Goal: Ask a question

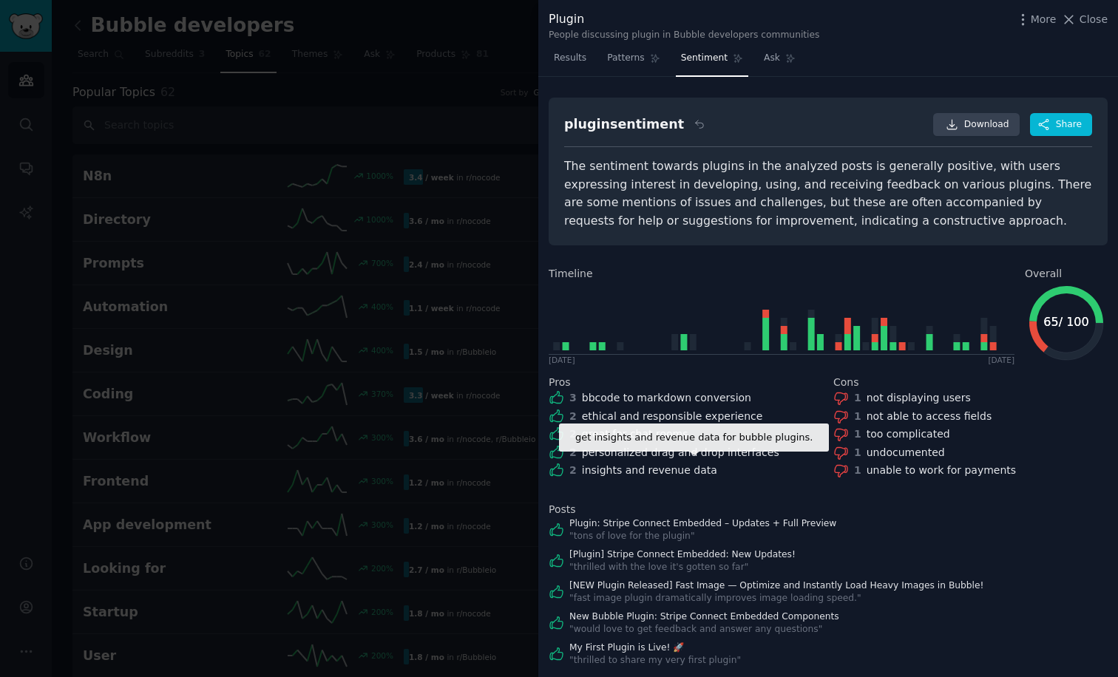
scroll to position [83, 0]
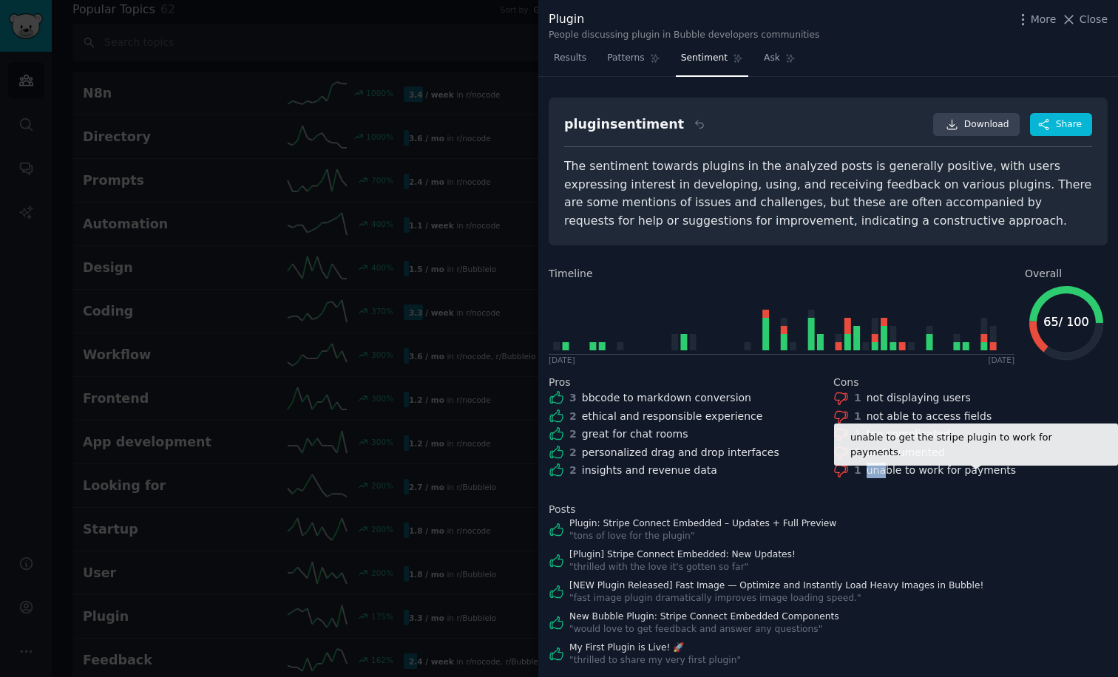
drag, startPoint x: 861, startPoint y: 466, endPoint x: 881, endPoint y: 463, distance: 20.3
click at [881, 464] on div "1 unable to work for payments" at bounding box center [970, 471] width 274 height 16
click at [912, 473] on div "unable to work for payments" at bounding box center [940, 471] width 149 height 16
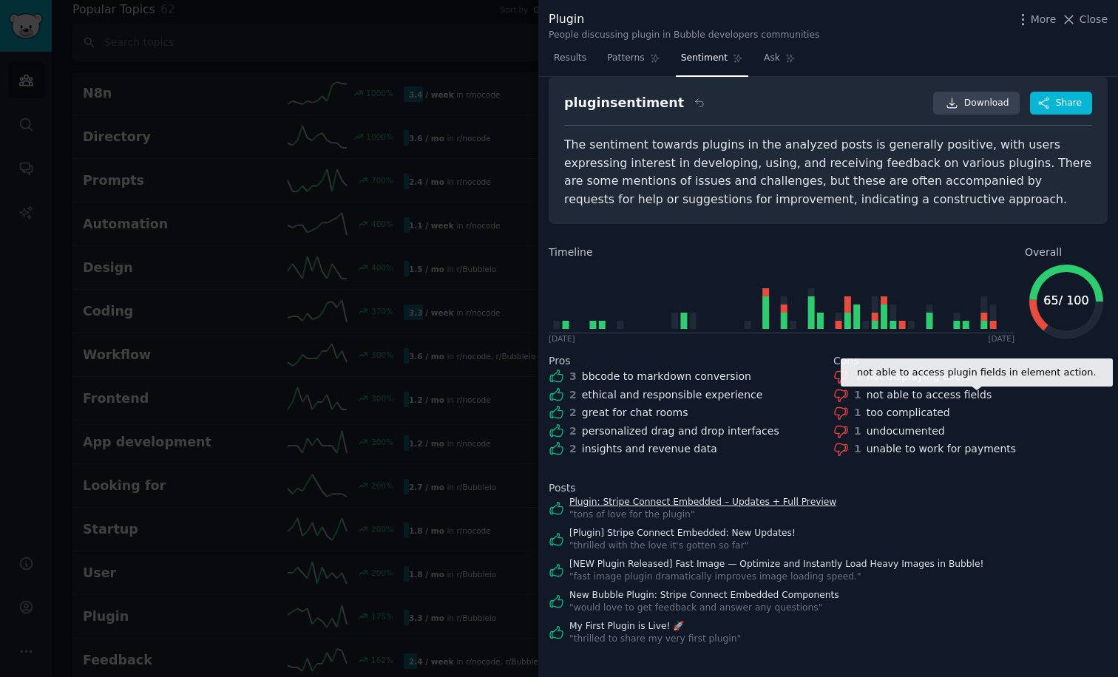
scroll to position [20, 0]
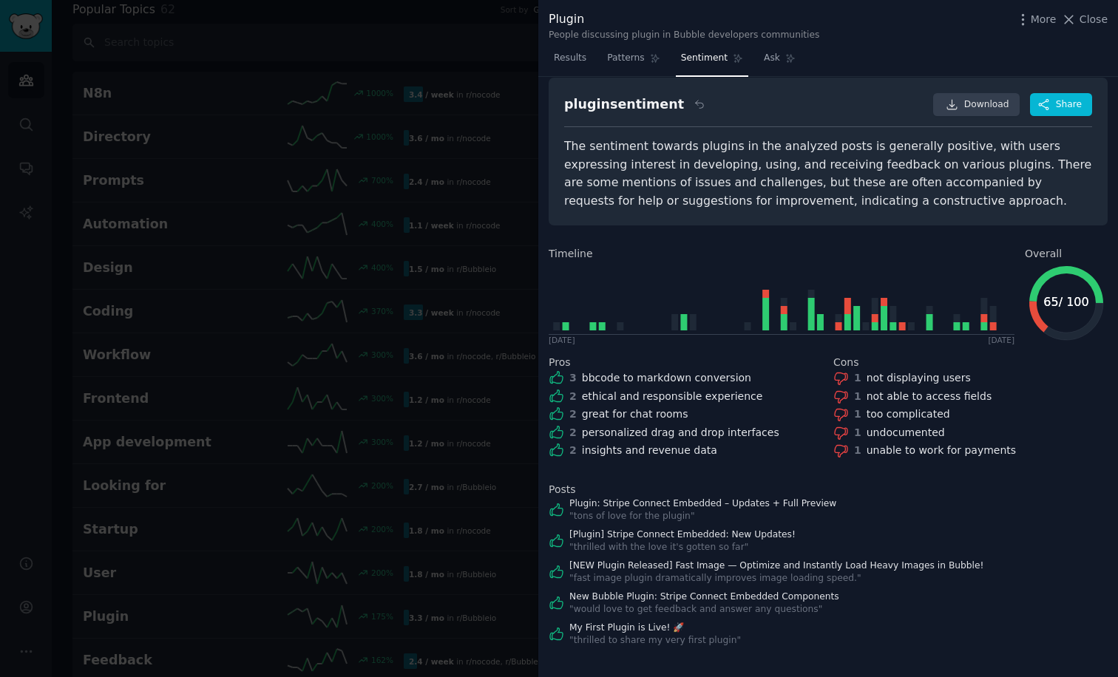
click at [971, 100] on span "Download" at bounding box center [986, 104] width 45 height 13
click at [441, 166] on div at bounding box center [559, 338] width 1118 height 677
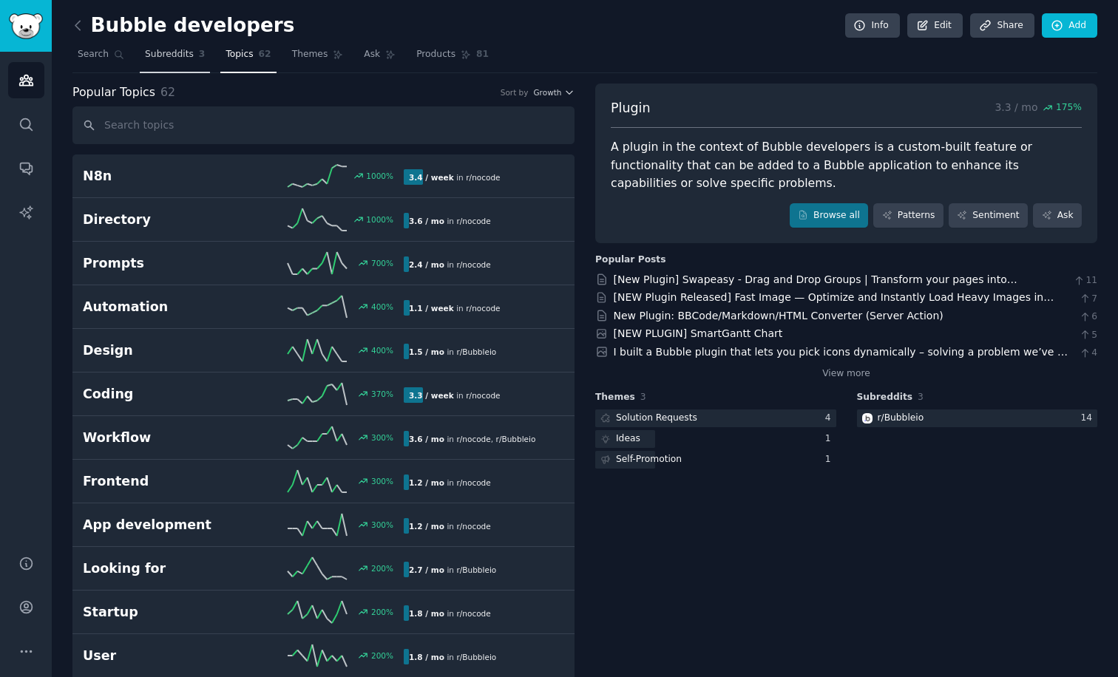
click at [177, 58] on span "Subreddits" at bounding box center [169, 54] width 49 height 13
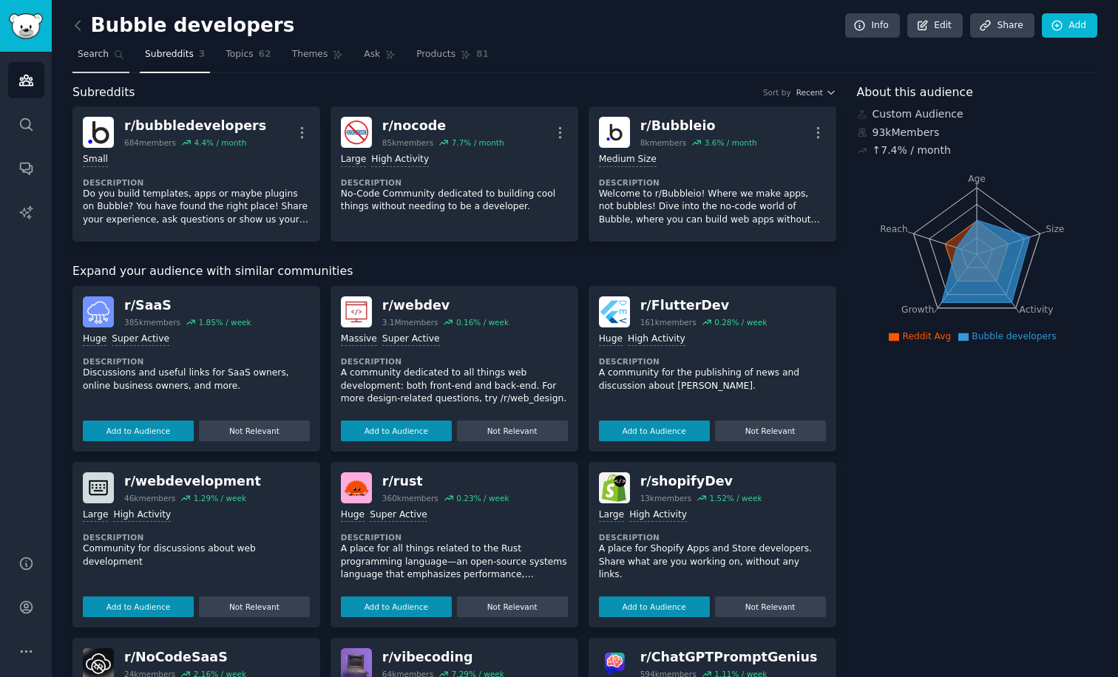
click at [89, 61] on link "Search" at bounding box center [100, 58] width 57 height 30
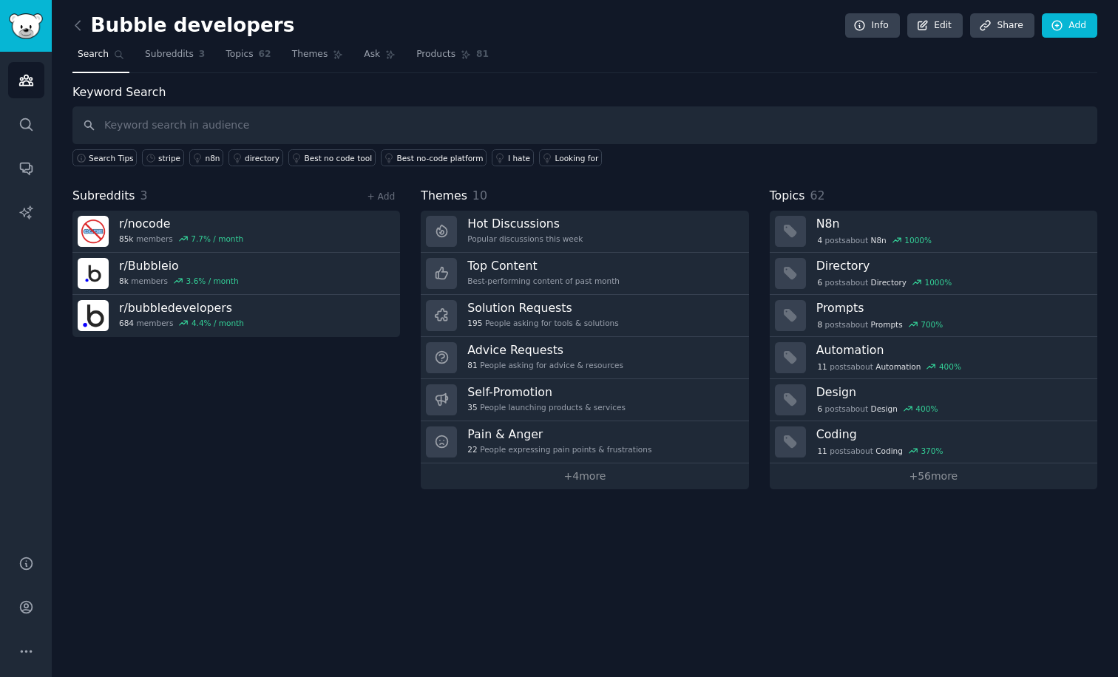
click at [171, 126] on input "text" at bounding box center [584, 125] width 1025 height 38
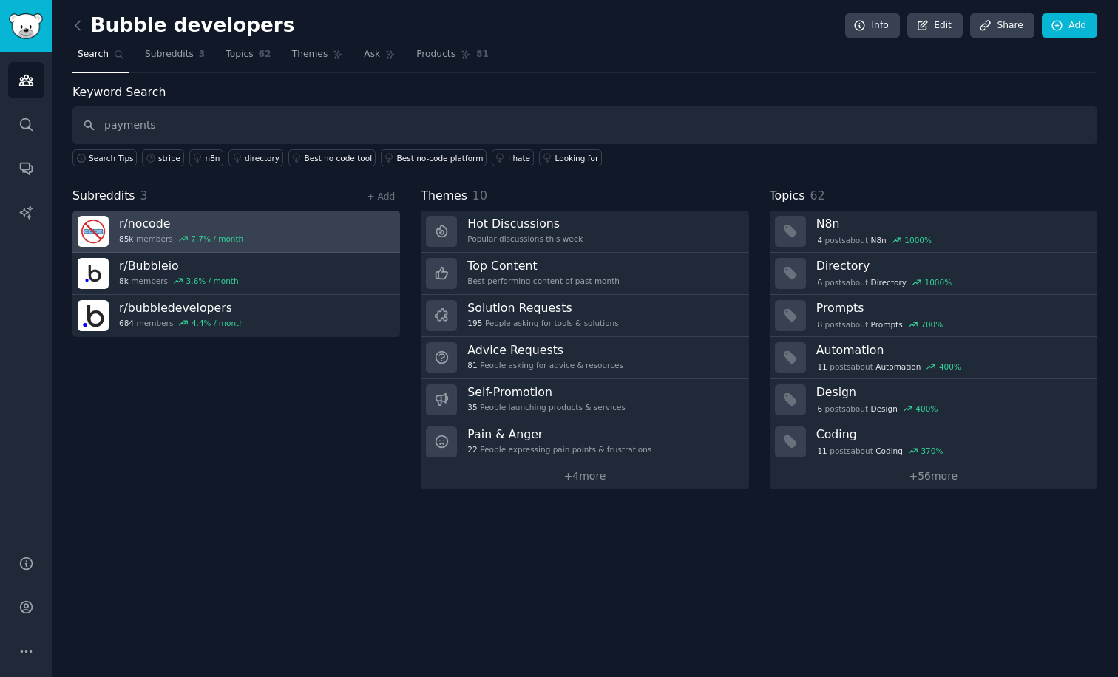
type input "payments"
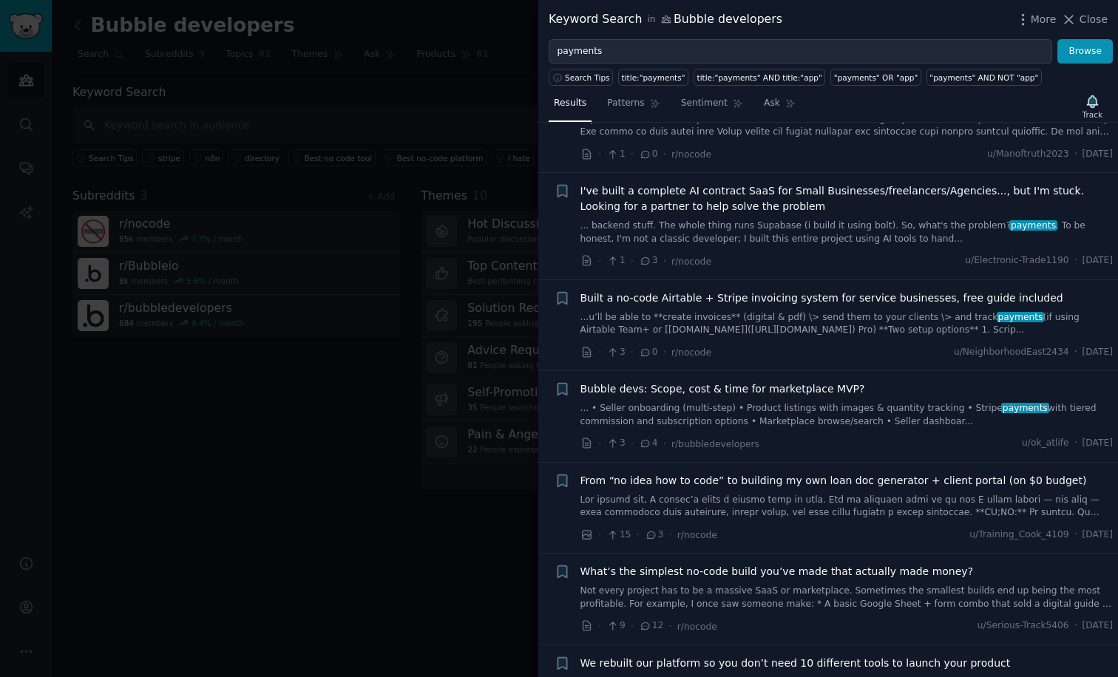
scroll to position [1158, 0]
click at [353, 453] on div at bounding box center [559, 338] width 1118 height 677
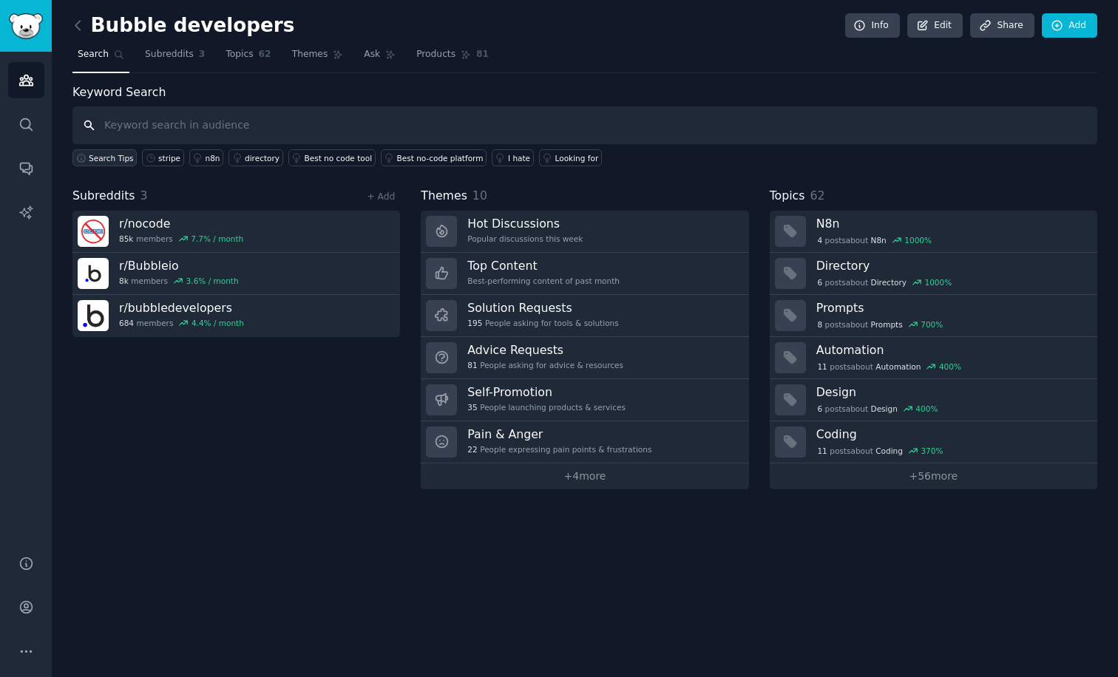
click at [110, 162] on span "Search Tips" at bounding box center [111, 158] width 45 height 10
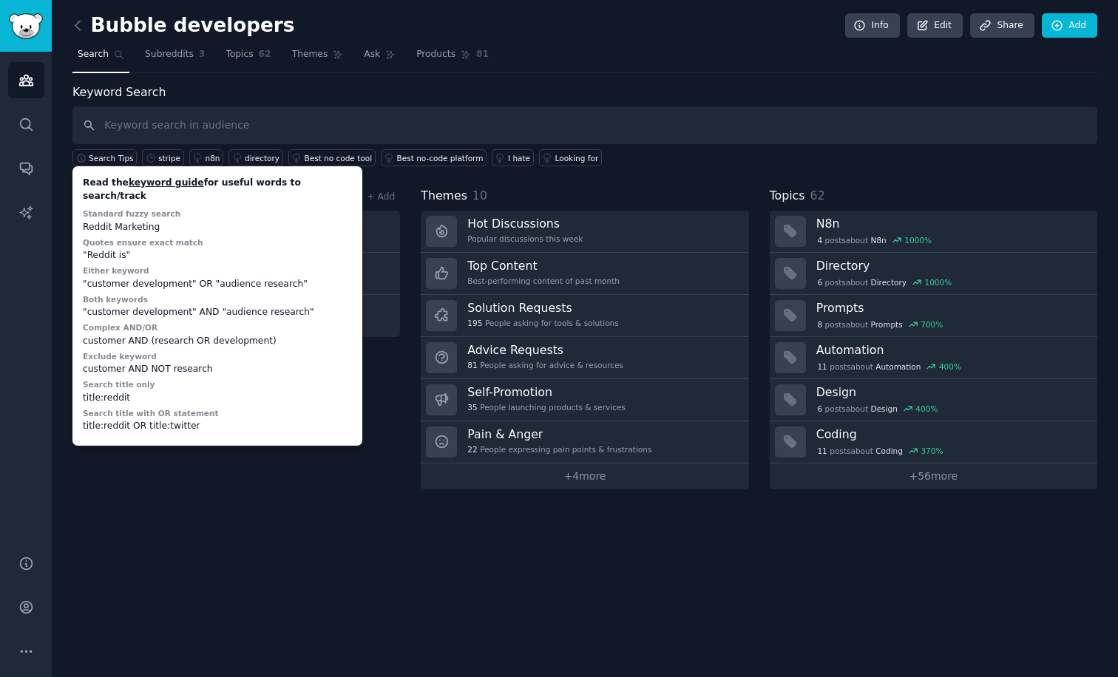
drag, startPoint x: 84, startPoint y: 181, endPoint x: 343, endPoint y: 183, distance: 259.5
click at [343, 183] on div "Read the keyword guide for useful words to search/track" at bounding box center [217, 190] width 269 height 26
drag, startPoint x: 85, startPoint y: 201, endPoint x: 175, endPoint y: 211, distance: 90.7
click at [176, 211] on div "Read the keyword guide for useful words to search/track Standard fuzzy search R…" at bounding box center [217, 306] width 279 height 269
click at [175, 221] on div "Reddit Marketing" at bounding box center [217, 227] width 269 height 13
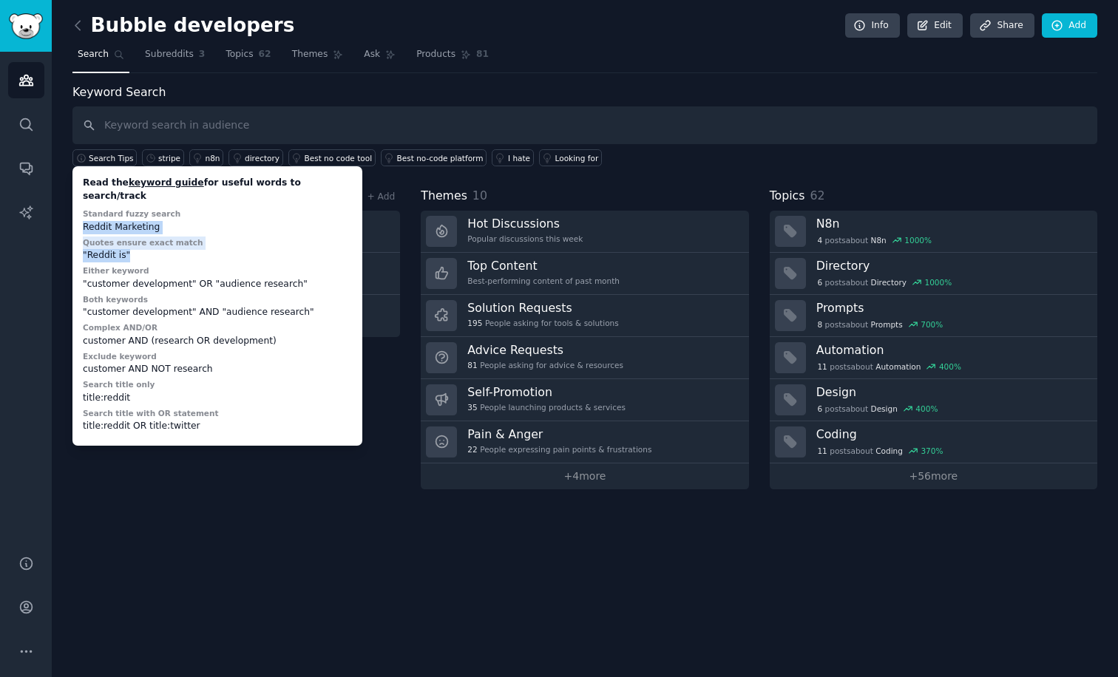
drag, startPoint x: 83, startPoint y: 212, endPoint x: 183, endPoint y: 235, distance: 103.1
click at [183, 235] on div "Read the keyword guide for useful words to search/track Standard fuzzy search R…" at bounding box center [217, 306] width 279 height 269
drag, startPoint x: 81, startPoint y: 254, endPoint x: 303, endPoint y: 274, distance: 223.3
click at [303, 274] on div "Read the keyword guide for useful words to search/track Standard fuzzy search R…" at bounding box center [217, 306] width 279 height 269
click at [266, 438] on div "Subreddits 3 + Add r/ nocode 85k members 7.7 % / month r/ Bubbleio 8k members 3…" at bounding box center [235, 338] width 327 height 302
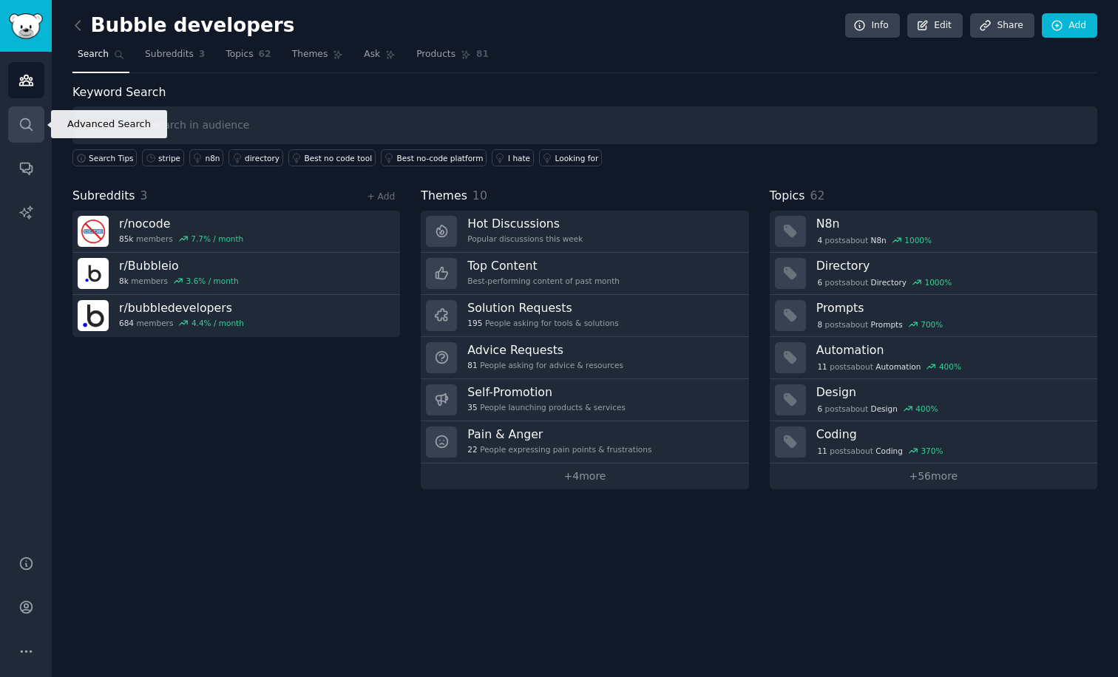
click at [22, 120] on icon "Sidebar" at bounding box center [26, 124] width 12 height 12
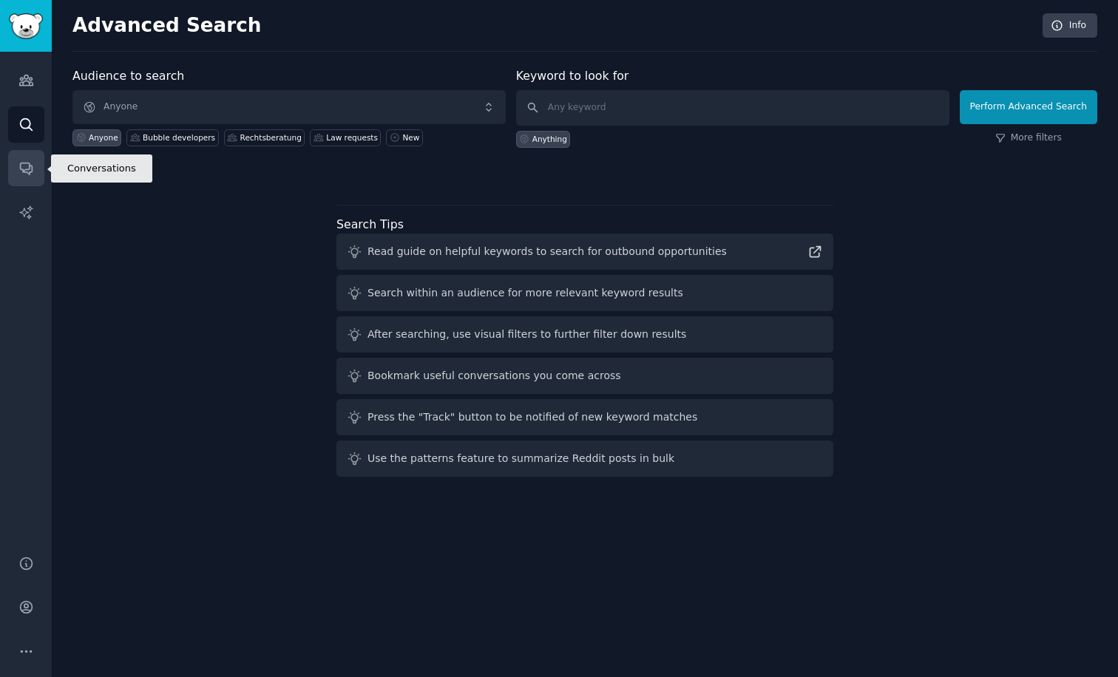
click at [22, 177] on link "Conversations" at bounding box center [26, 168] width 36 height 36
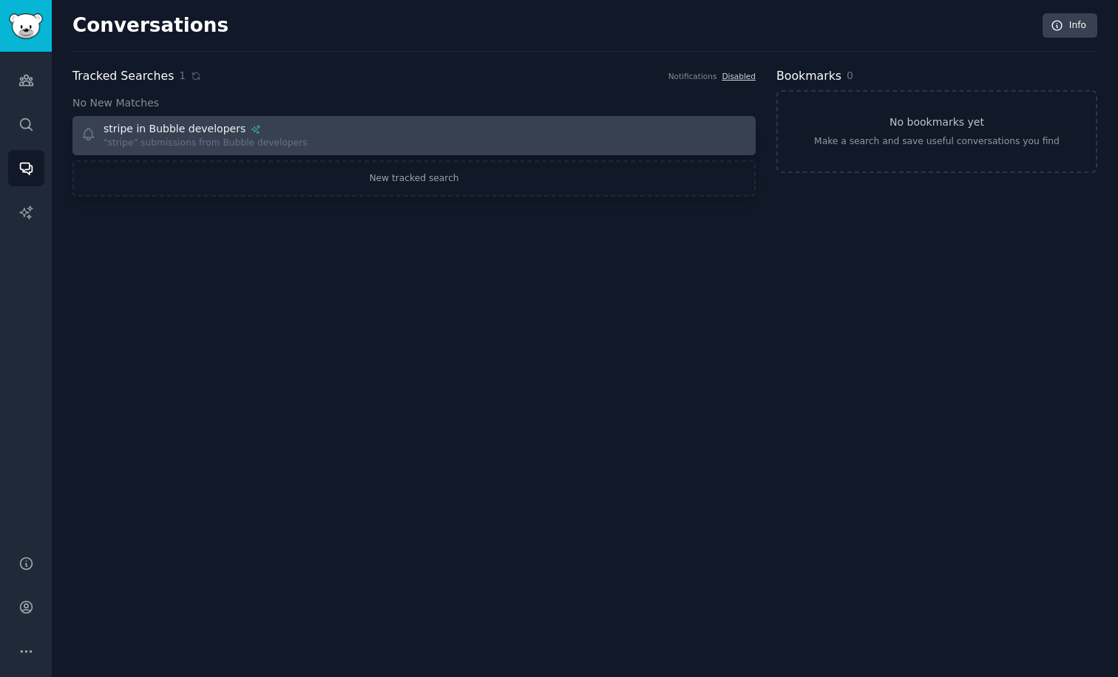
click at [336, 150] on link "stripe in Bubble developers "stripe" submissions from Bubble developers" at bounding box center [413, 135] width 683 height 39
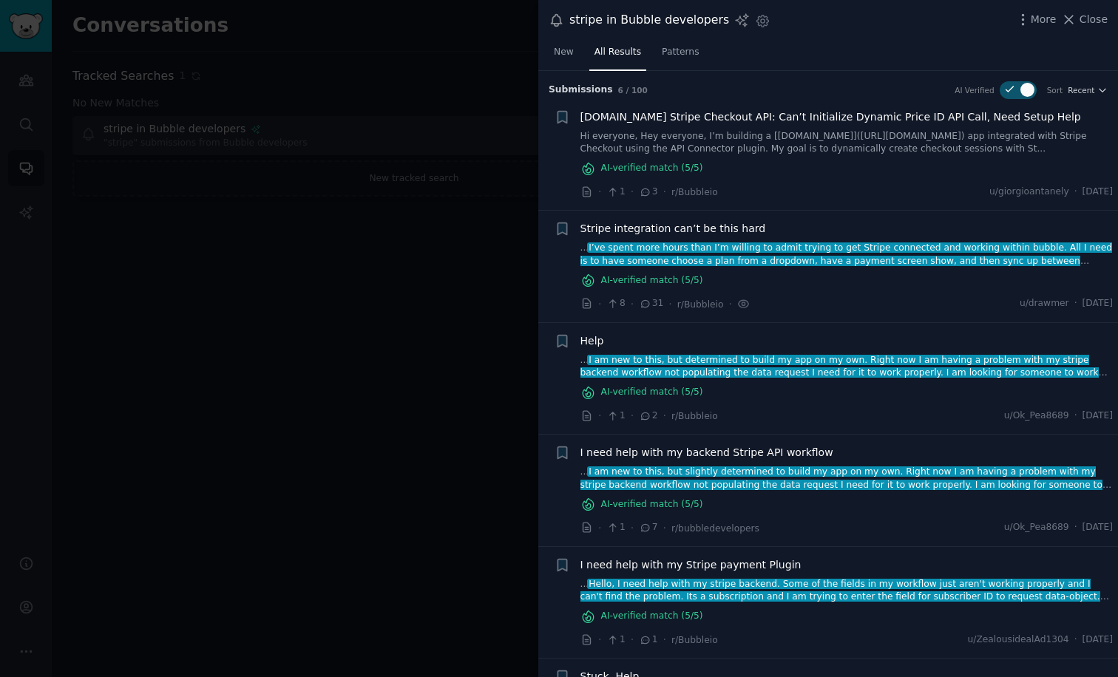
click at [772, 244] on span "I’ve spent more hours than I’m willing to admit trying to get Stripe connected …" at bounding box center [846, 267] width 532 height 50
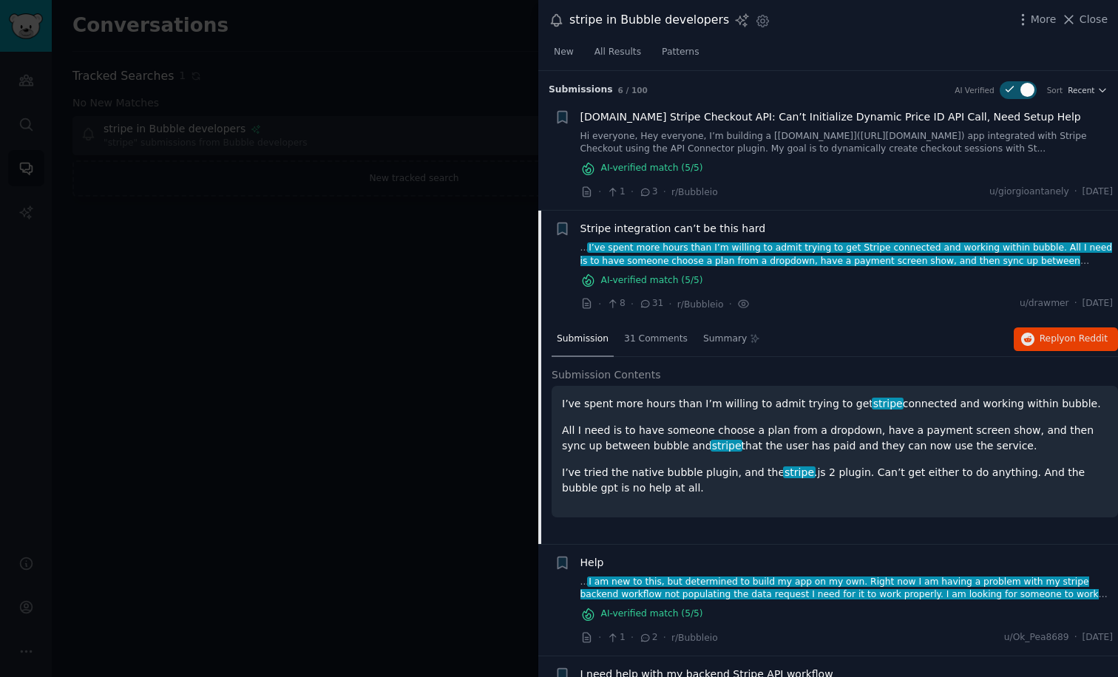
scroll to position [140, 0]
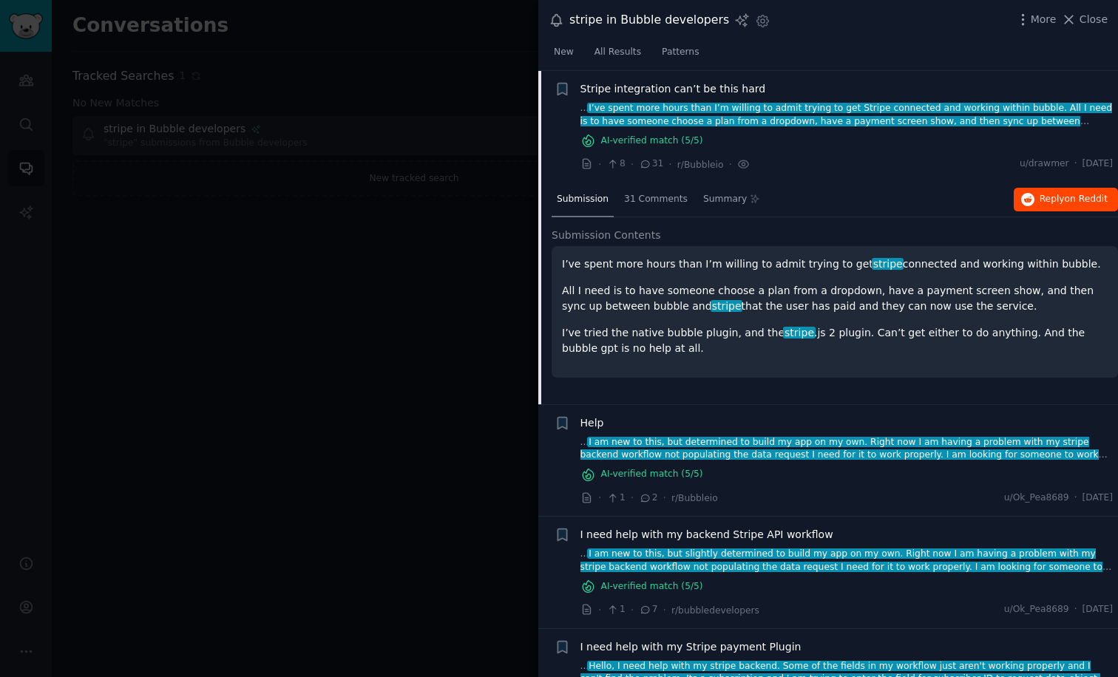
click at [1055, 193] on span "Reply on Reddit" at bounding box center [1073, 199] width 68 height 13
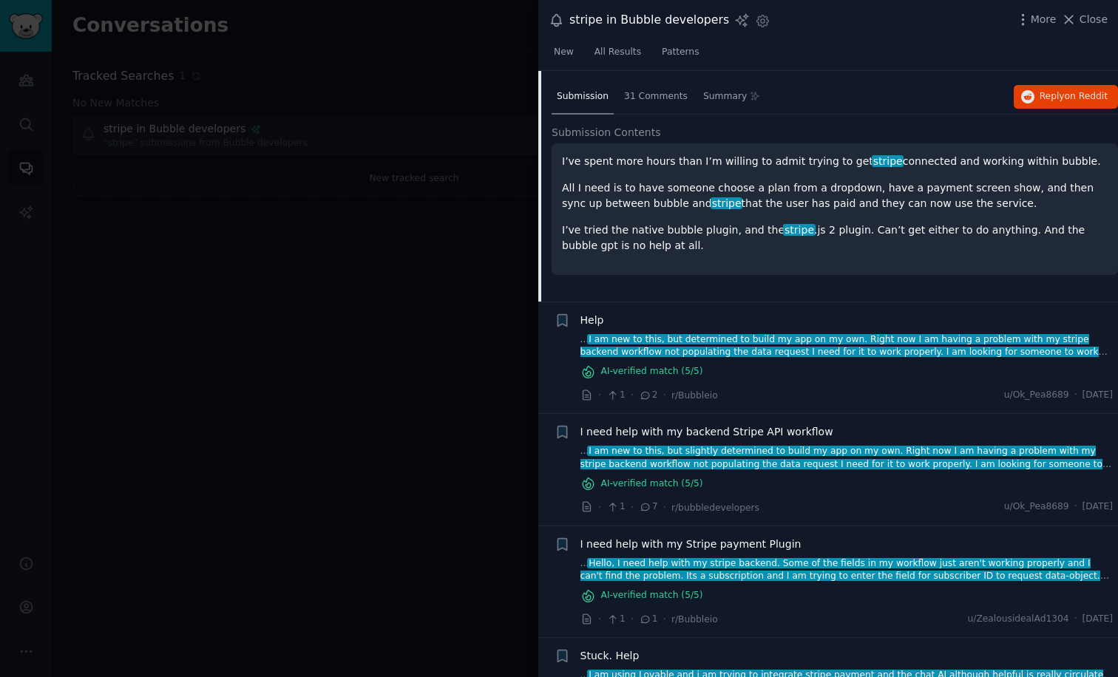
scroll to position [243, 0]
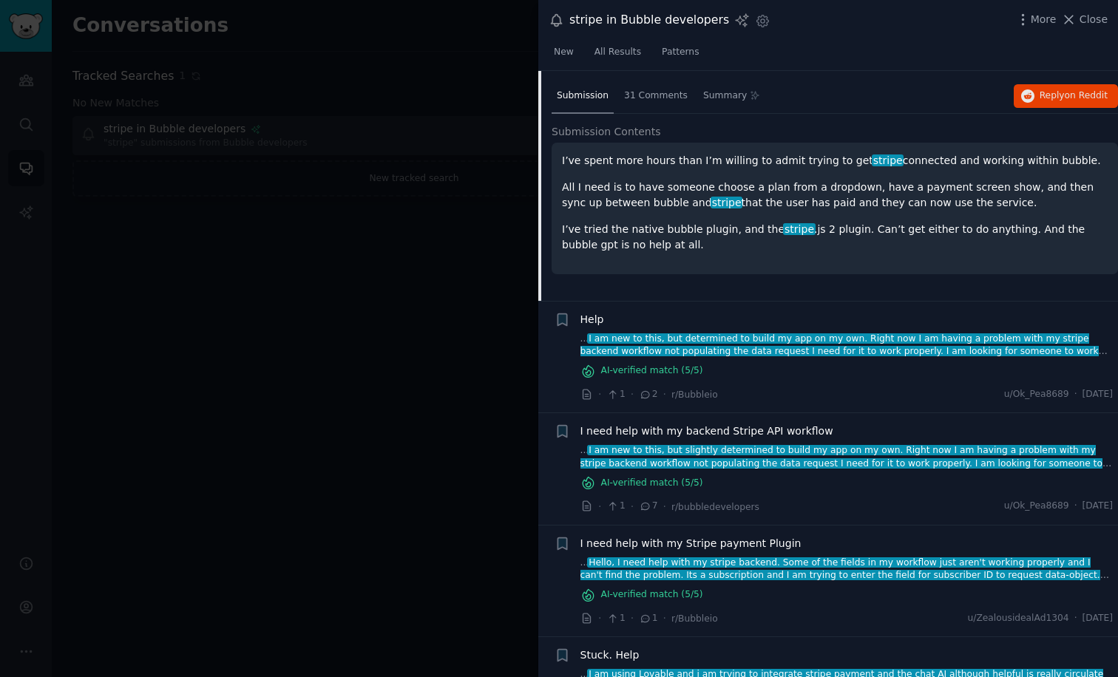
click at [651, 345] on span "I am new to this, but determined to build my app on my own. Right now I am havi…" at bounding box center [839, 358] width 518 height 50
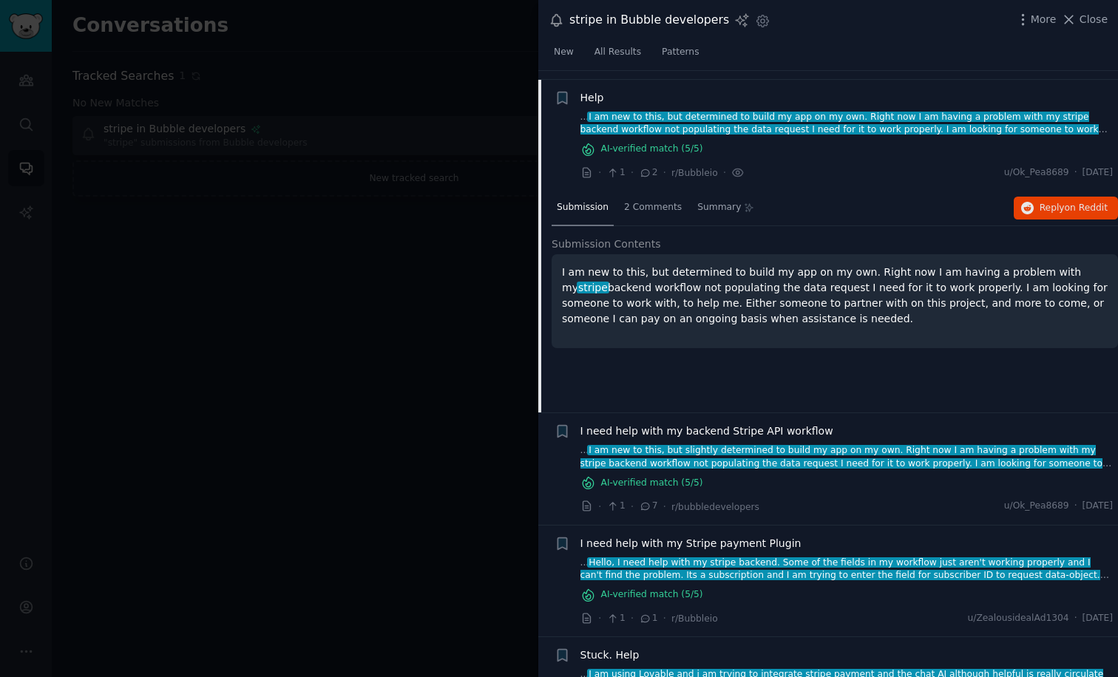
scroll to position [251, 0]
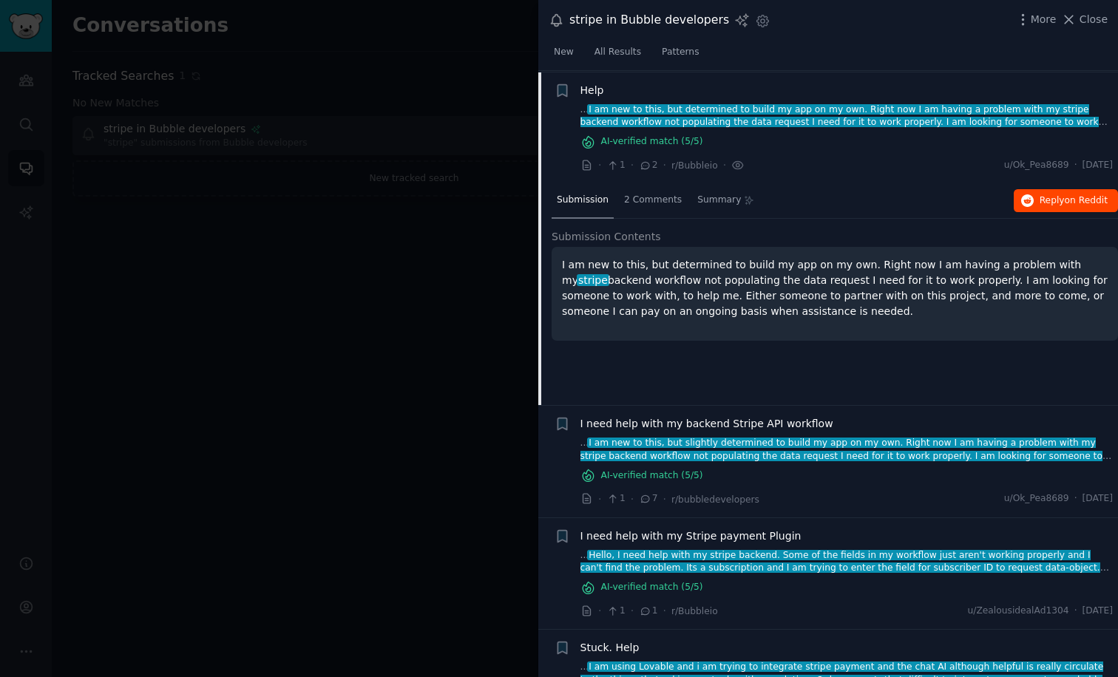
click at [1047, 194] on span "Reply on Reddit" at bounding box center [1073, 200] width 68 height 13
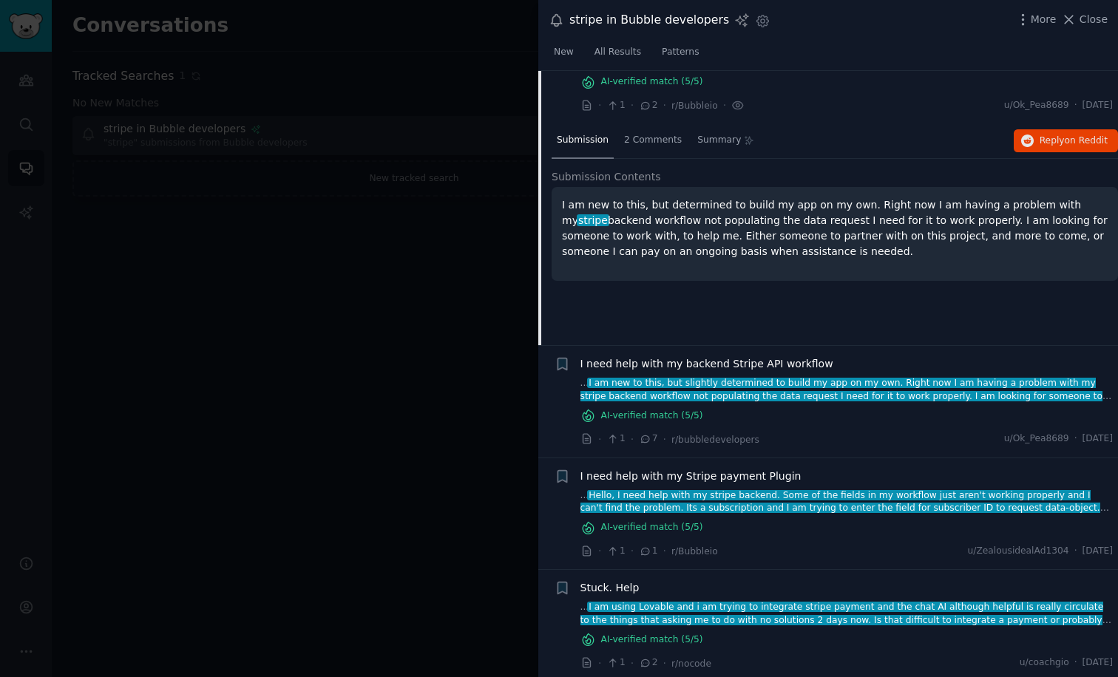
scroll to position [310, 0]
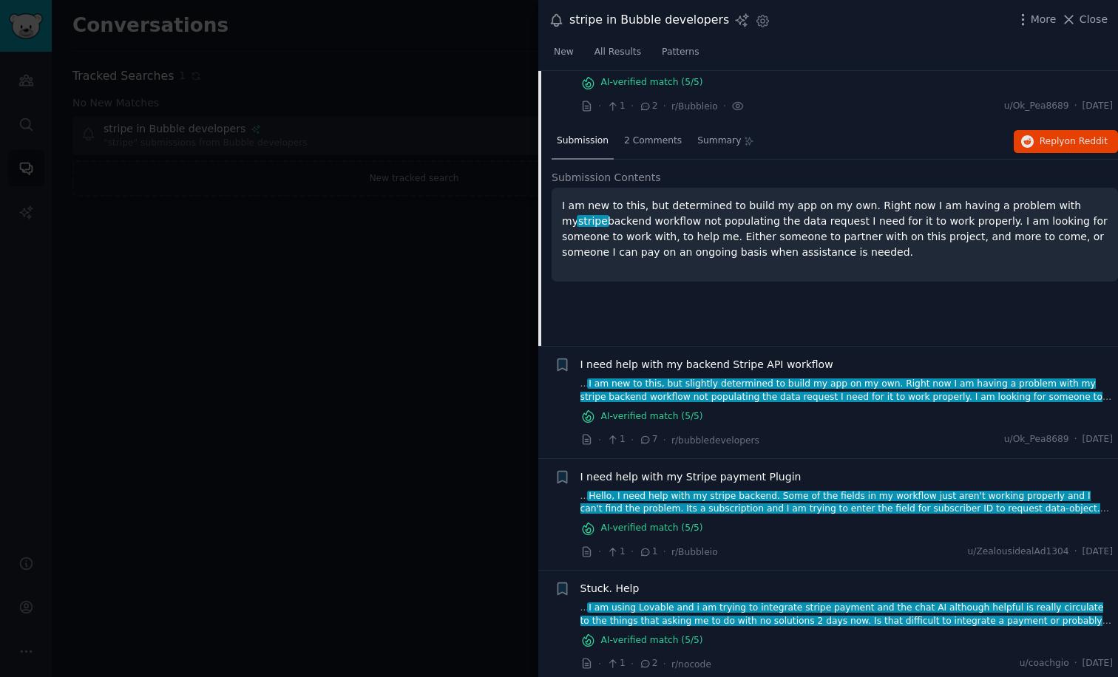
click at [721, 362] on span "I need help with my backend Stripe API workflow" at bounding box center [706, 365] width 253 height 16
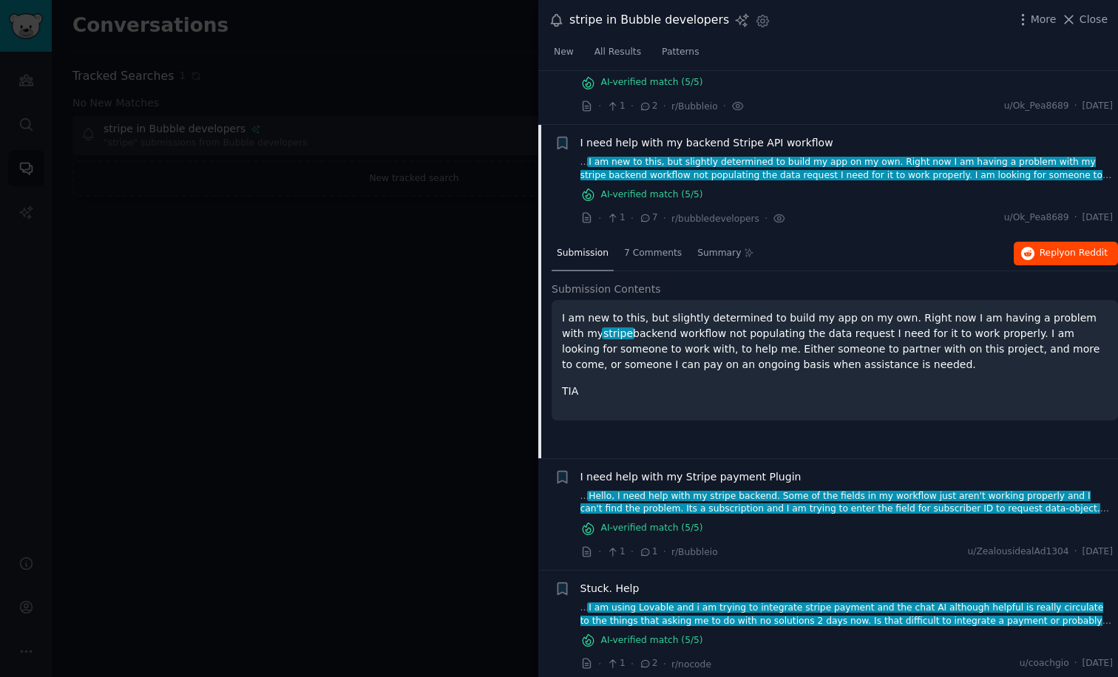
click at [1042, 251] on span "Reply on Reddit" at bounding box center [1073, 253] width 68 height 13
click at [830, 237] on div "Submission 7 Comments Summary Reply on Reddit" at bounding box center [834, 254] width 566 height 35
click at [730, 473] on span "I need help with my Stripe payment Plugin" at bounding box center [690, 477] width 221 height 16
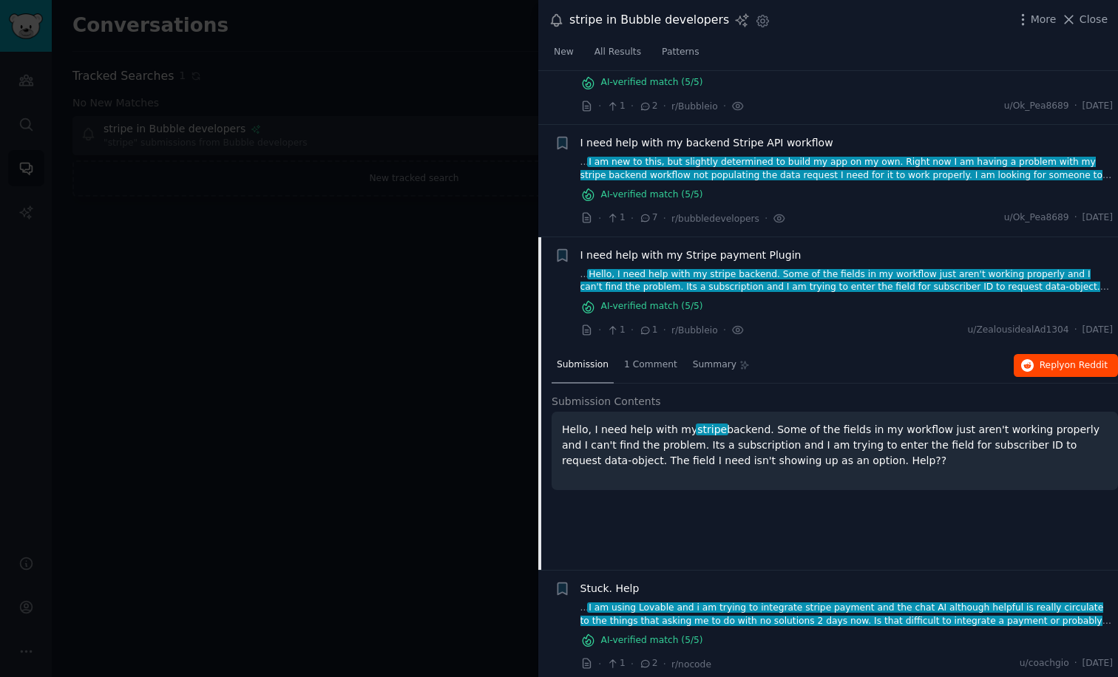
click at [1031, 364] on button "Reply on Reddit" at bounding box center [1066, 366] width 104 height 24
click at [774, 571] on li "+ Stuck. Help ... I am using Lovable and i am trying to integrate stripe paymen…" at bounding box center [828, 627] width 580 height 112
click at [754, 613] on span "I am using Lovable and i am trying to integrate stripe payment and the chat AI …" at bounding box center [841, 621] width 523 height 36
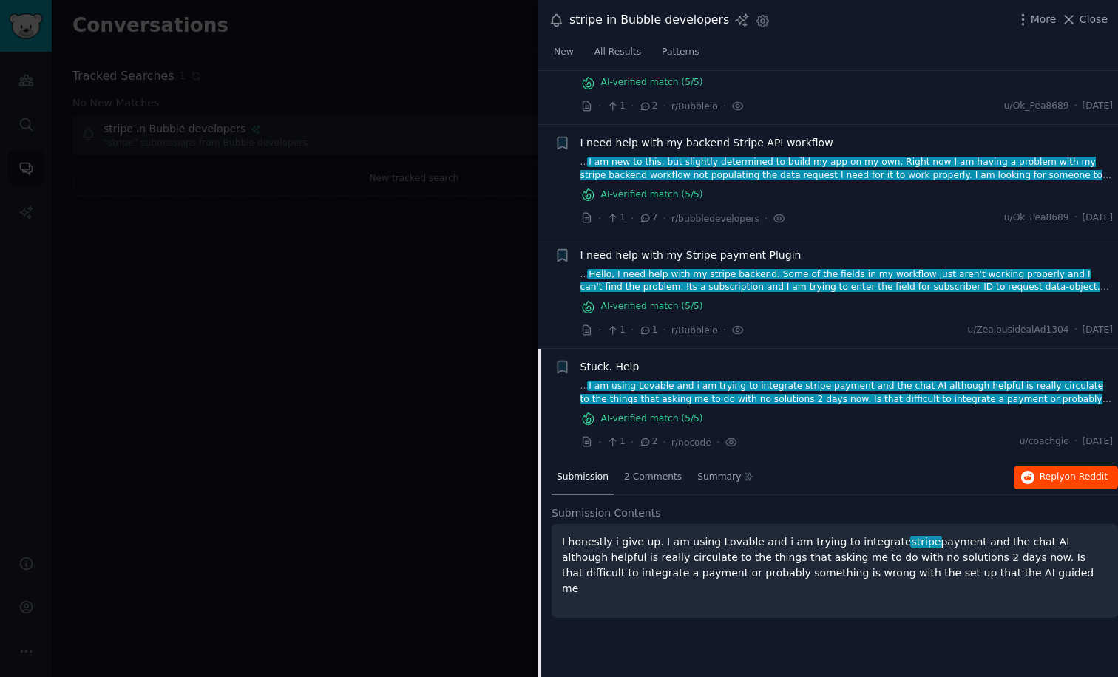
click at [1051, 473] on span "Reply on Reddit" at bounding box center [1073, 477] width 68 height 13
click at [418, 448] on div at bounding box center [559, 338] width 1118 height 677
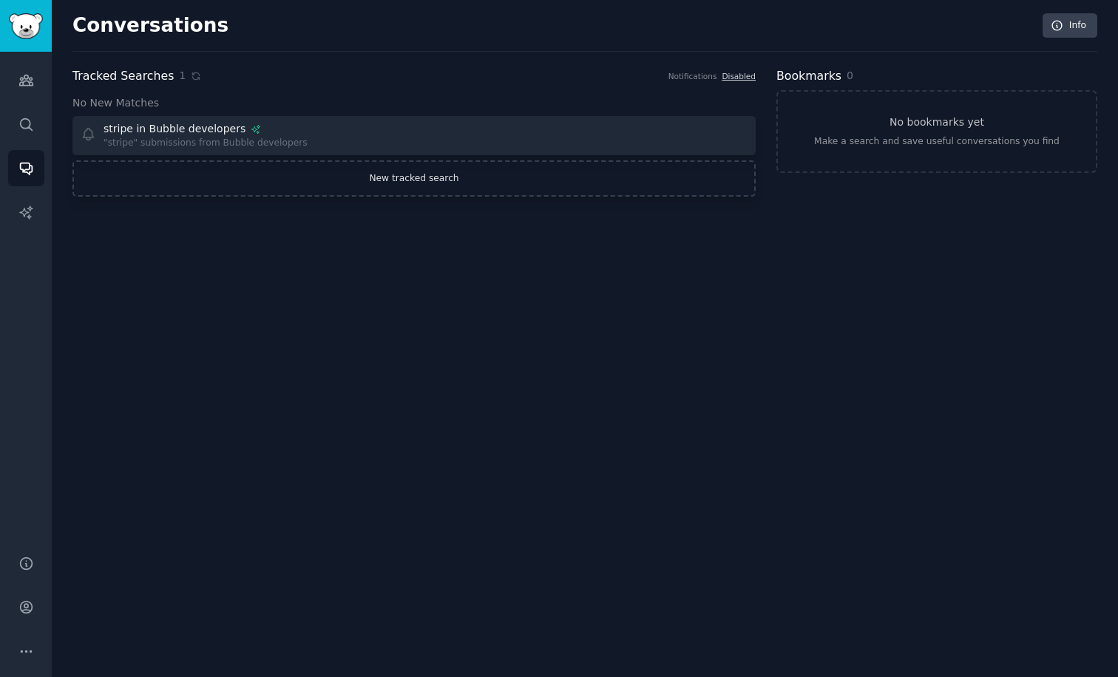
click at [309, 180] on link "New tracked search" at bounding box center [413, 178] width 683 height 37
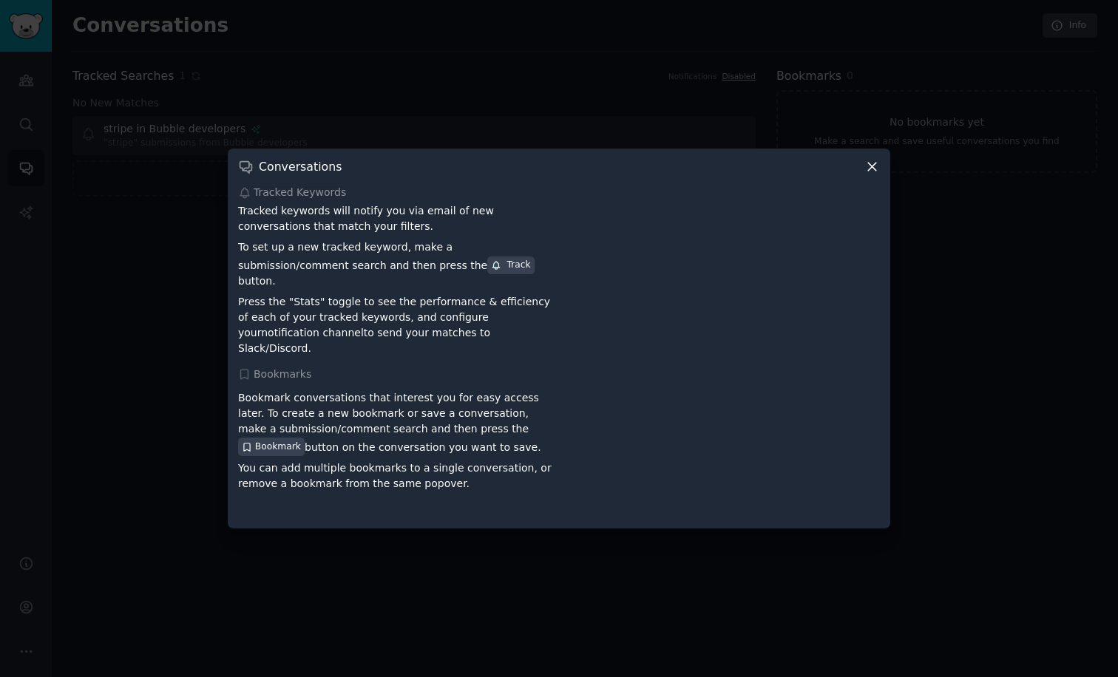
click at [187, 370] on div at bounding box center [559, 338] width 1118 height 677
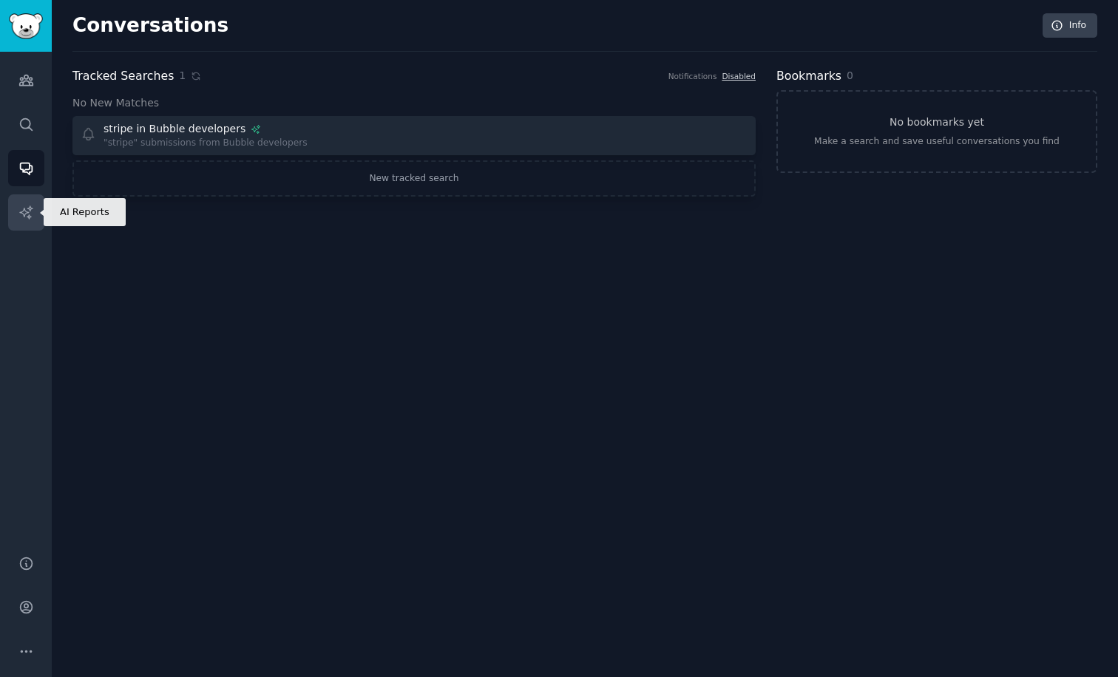
click at [23, 212] on icon "Sidebar" at bounding box center [26, 213] width 16 height 16
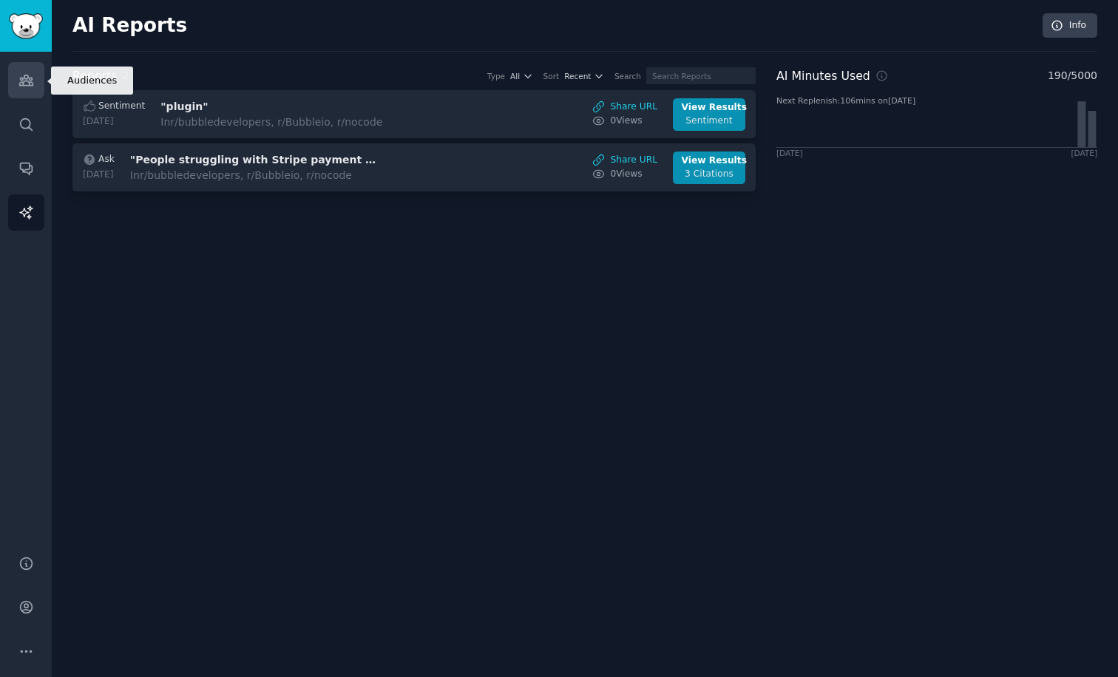
click at [35, 75] on link "Audiences" at bounding box center [26, 80] width 36 height 36
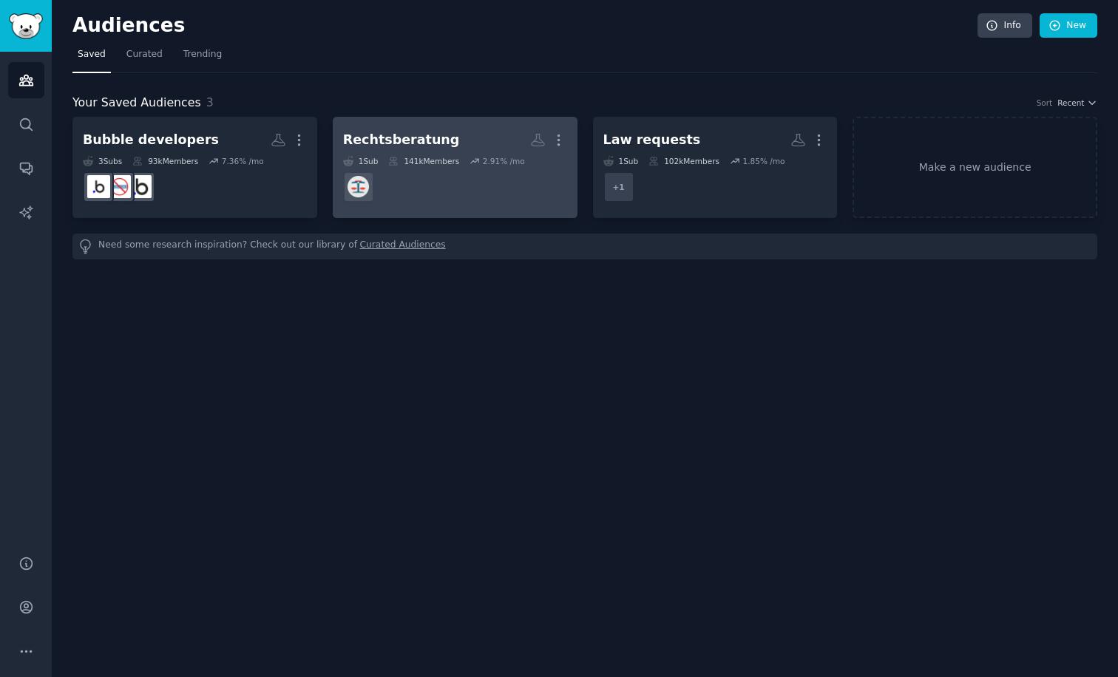
click at [523, 156] on div "1 Sub 141k Members 2.91 % /mo" at bounding box center [455, 161] width 224 height 10
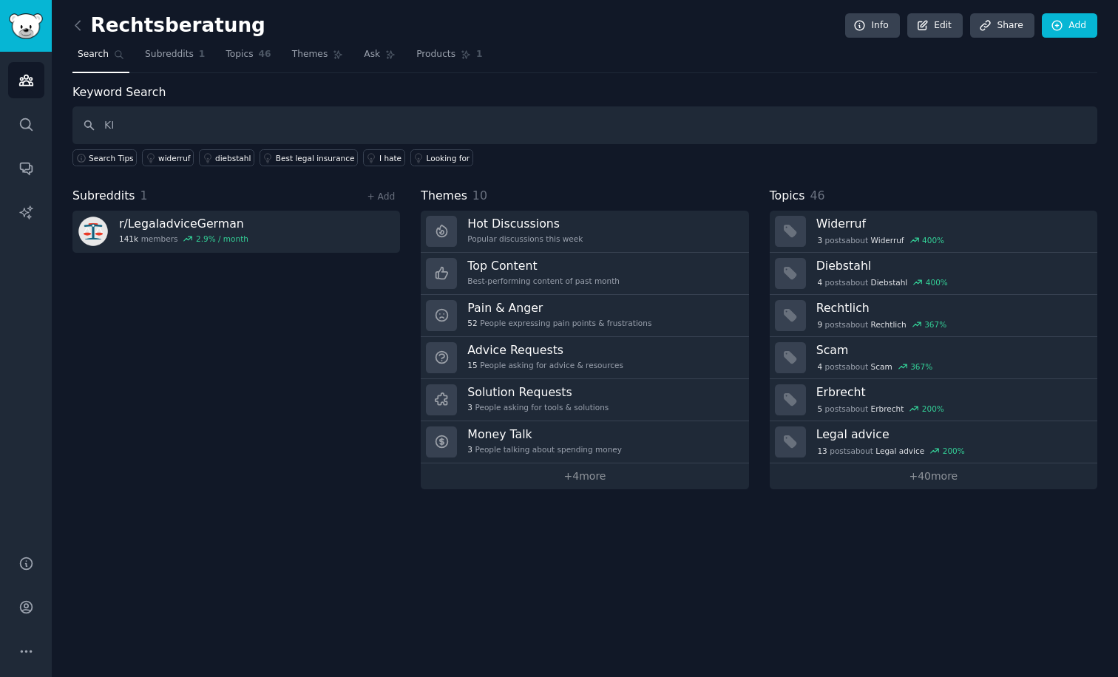
type input "KI"
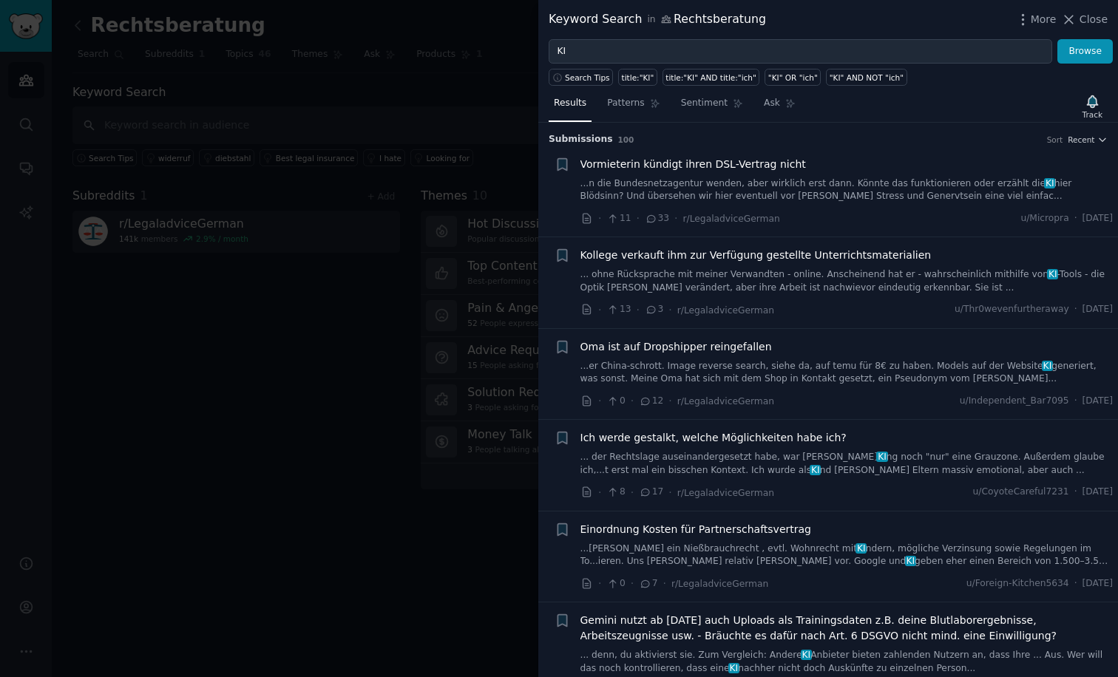
click at [322, 406] on div at bounding box center [559, 338] width 1118 height 677
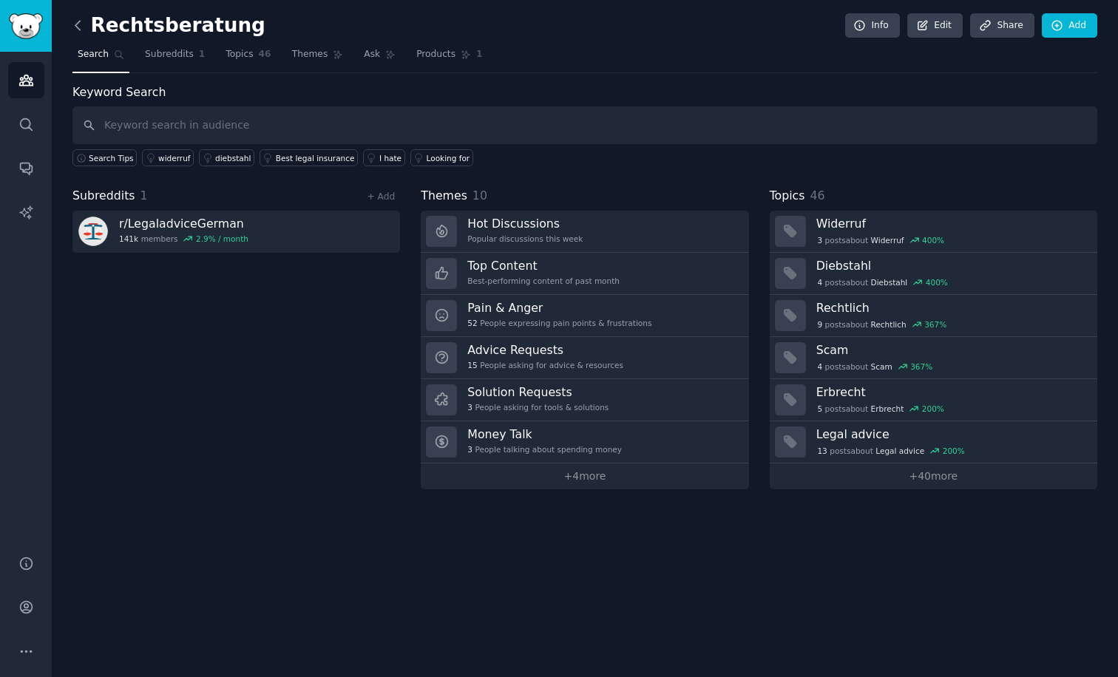
click at [85, 23] on icon at bounding box center [78, 26] width 16 height 16
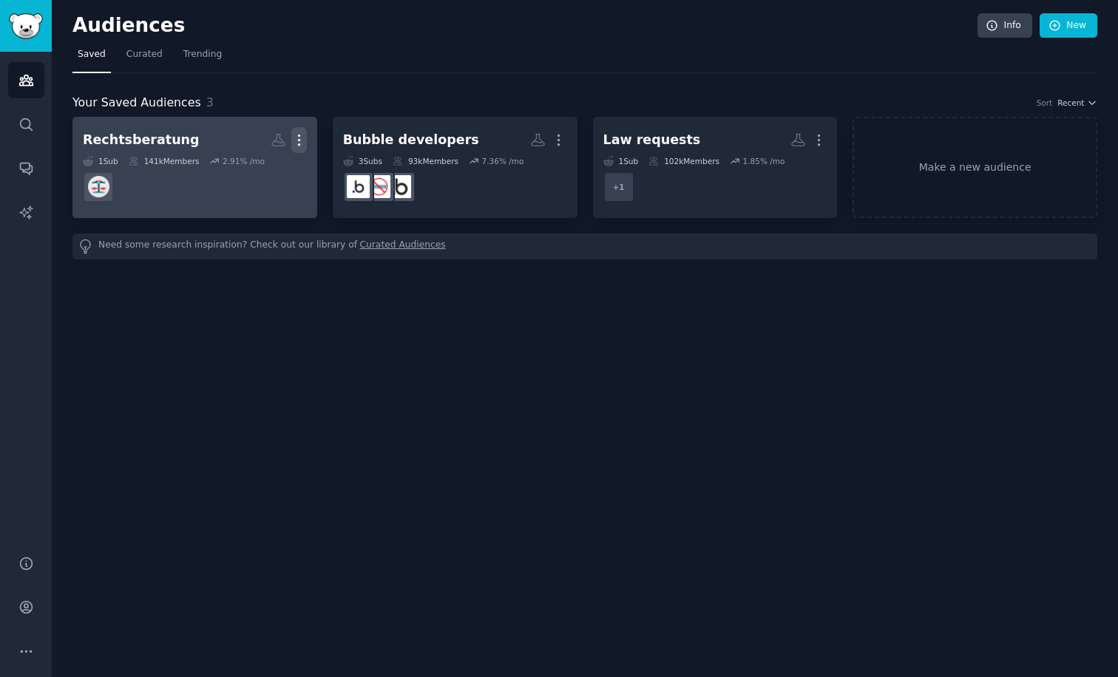
click at [302, 137] on icon "button" at bounding box center [299, 140] width 16 height 16
click at [256, 167] on p "Delete" at bounding box center [259, 171] width 34 height 16
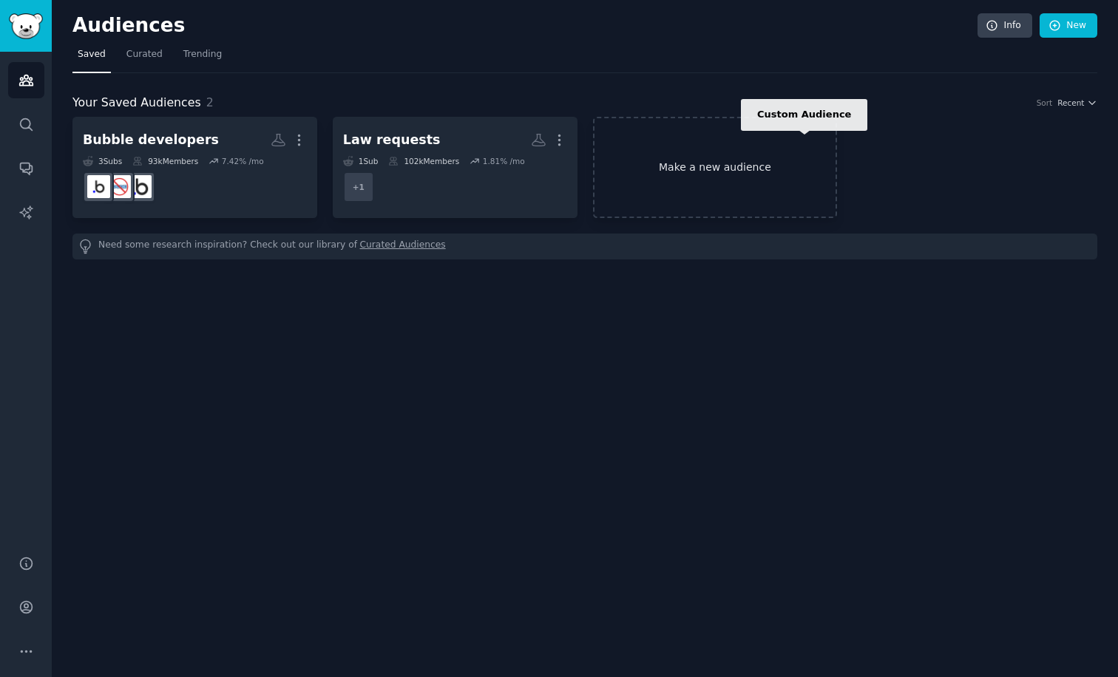
click at [818, 138] on link "Make a new audience" at bounding box center [715, 167] width 245 height 101
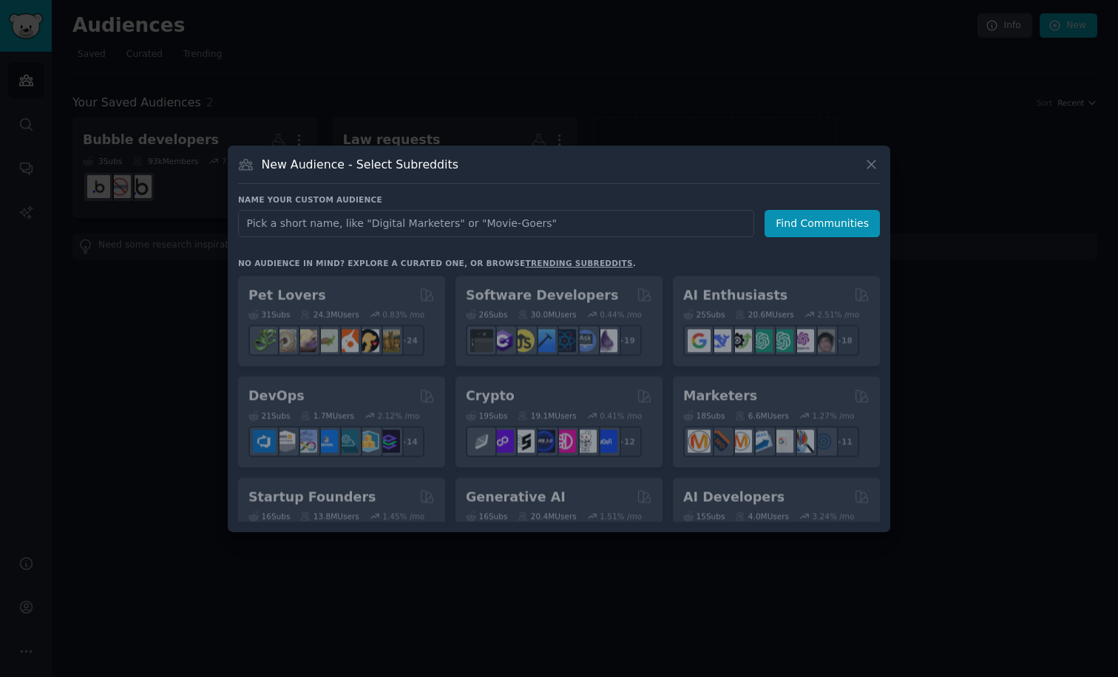
click at [869, 171] on icon at bounding box center [871, 165] width 16 height 16
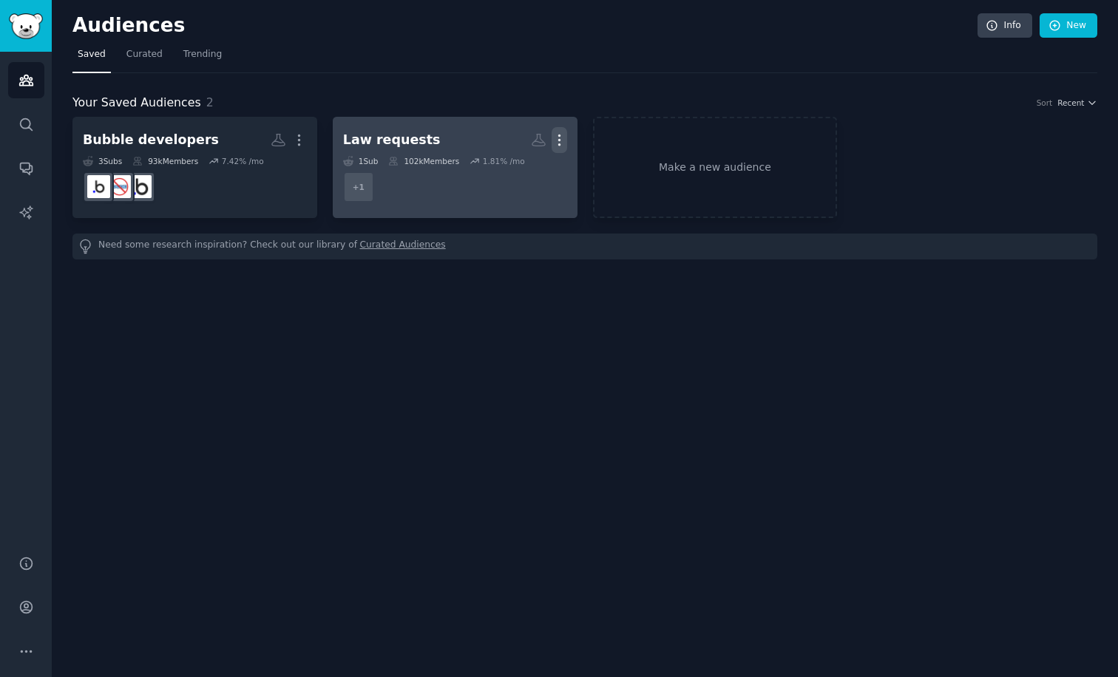
click at [557, 135] on icon "button" at bounding box center [559, 140] width 16 height 16
click at [502, 172] on div "Delete" at bounding box center [508, 171] width 70 height 31
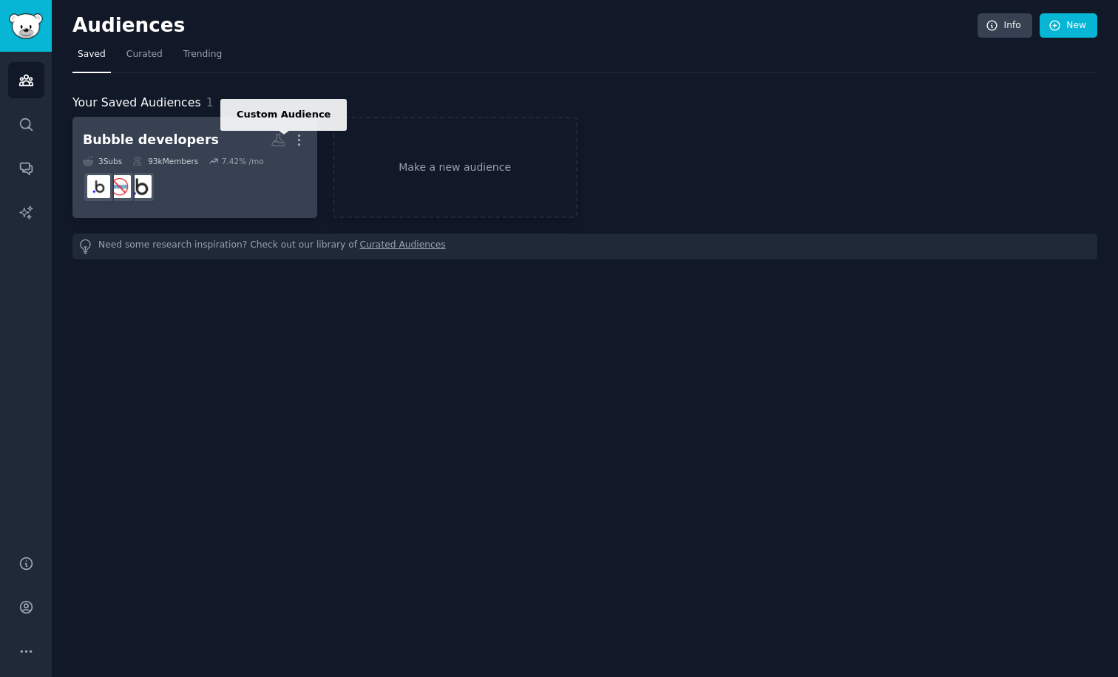
click at [277, 140] on icon at bounding box center [279, 140] width 16 height 16
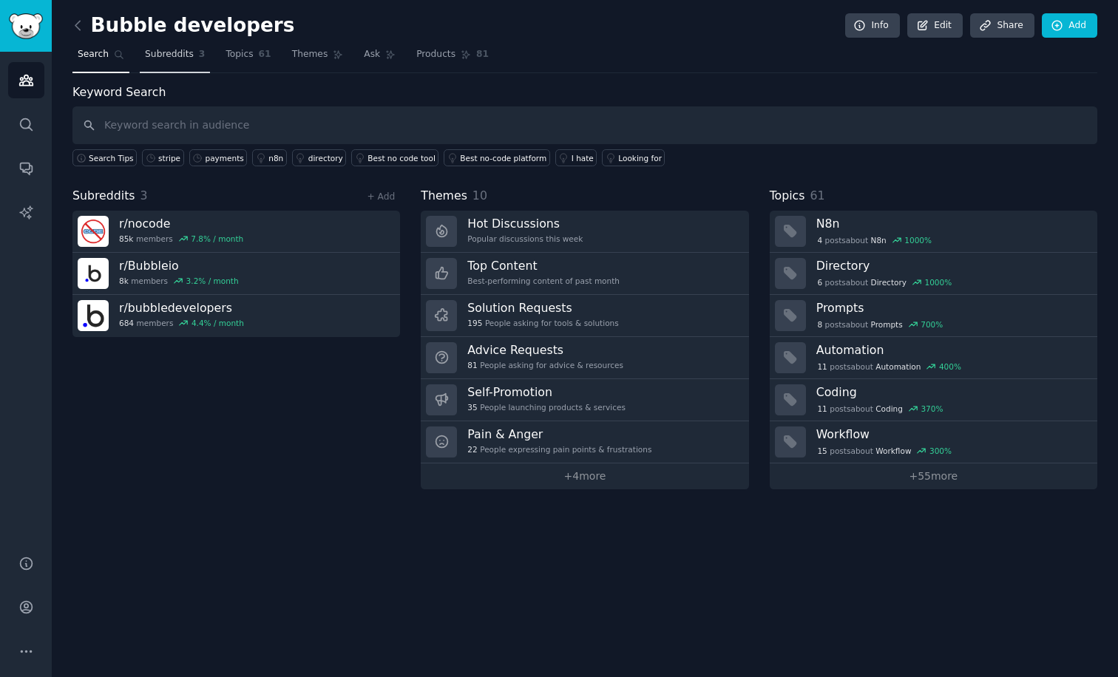
click at [179, 67] on link "Subreddits 3" at bounding box center [175, 58] width 70 height 30
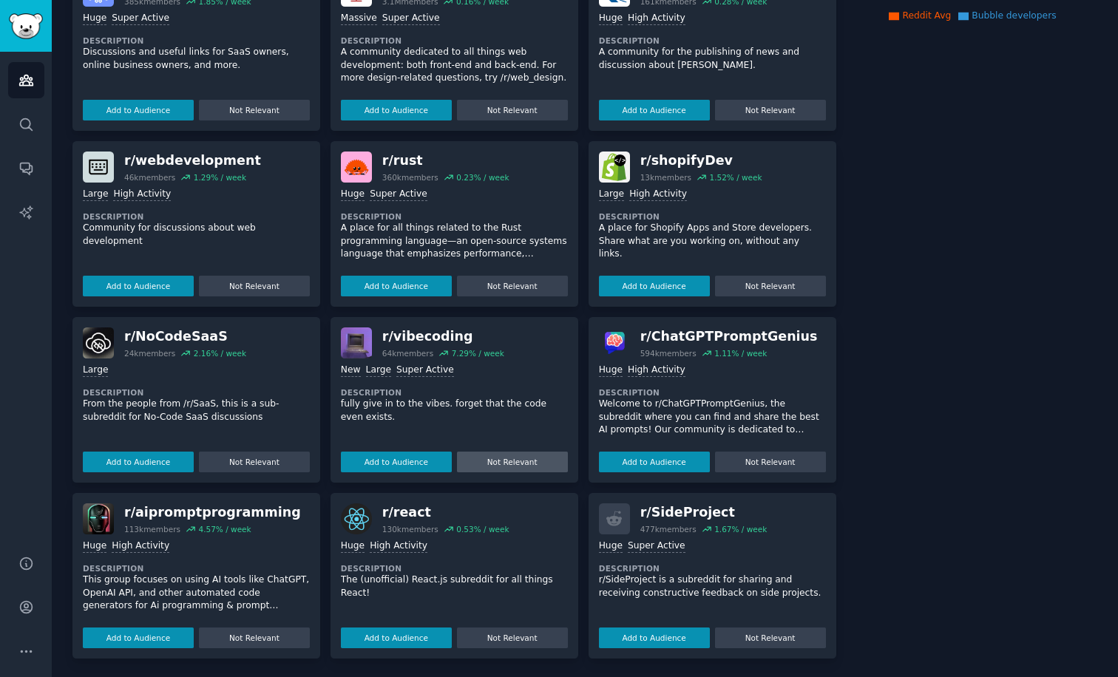
scroll to position [320, 0]
click at [184, 342] on div "r/ NoCodeSaaS" at bounding box center [185, 337] width 122 height 18
click at [166, 333] on div "r/ NoCodeSaaS" at bounding box center [185, 337] width 122 height 18
click at [157, 458] on button "Add to Audience" at bounding box center [138, 462] width 111 height 21
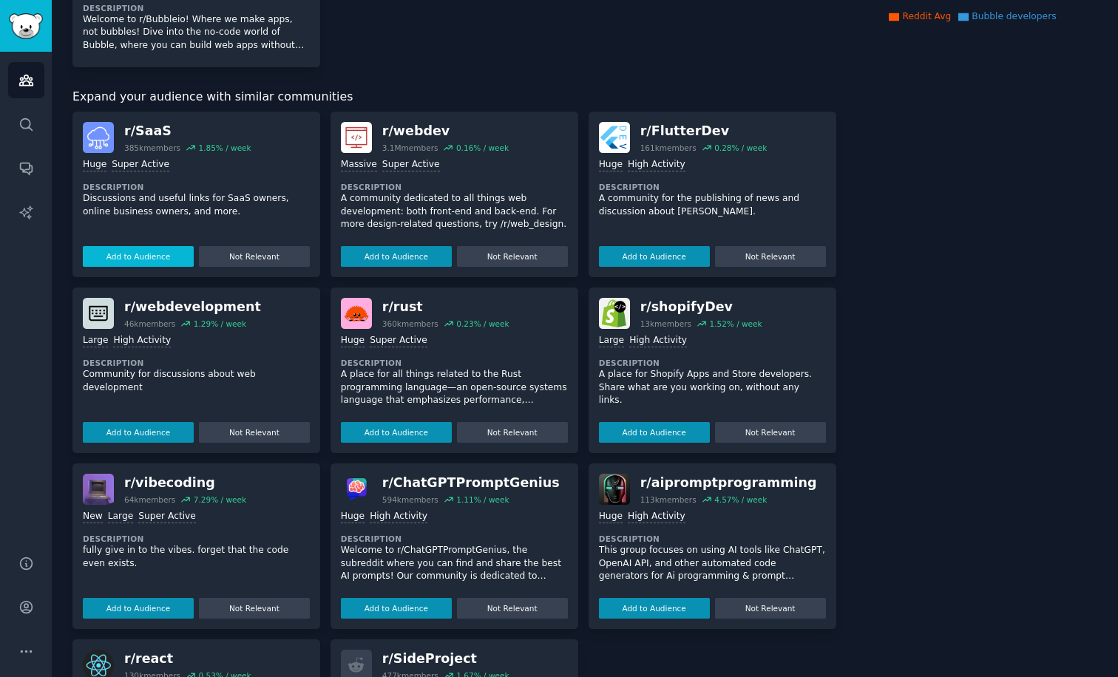
click at [171, 255] on button "Add to Audience" at bounding box center [138, 256] width 111 height 21
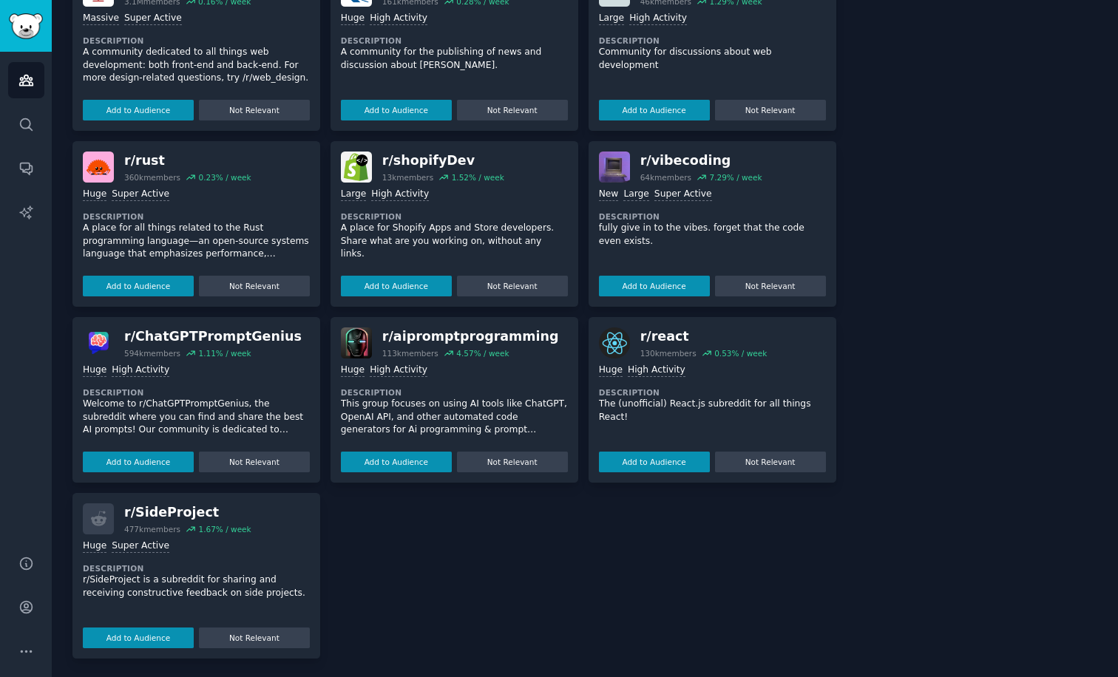
scroll to position [464, 0]
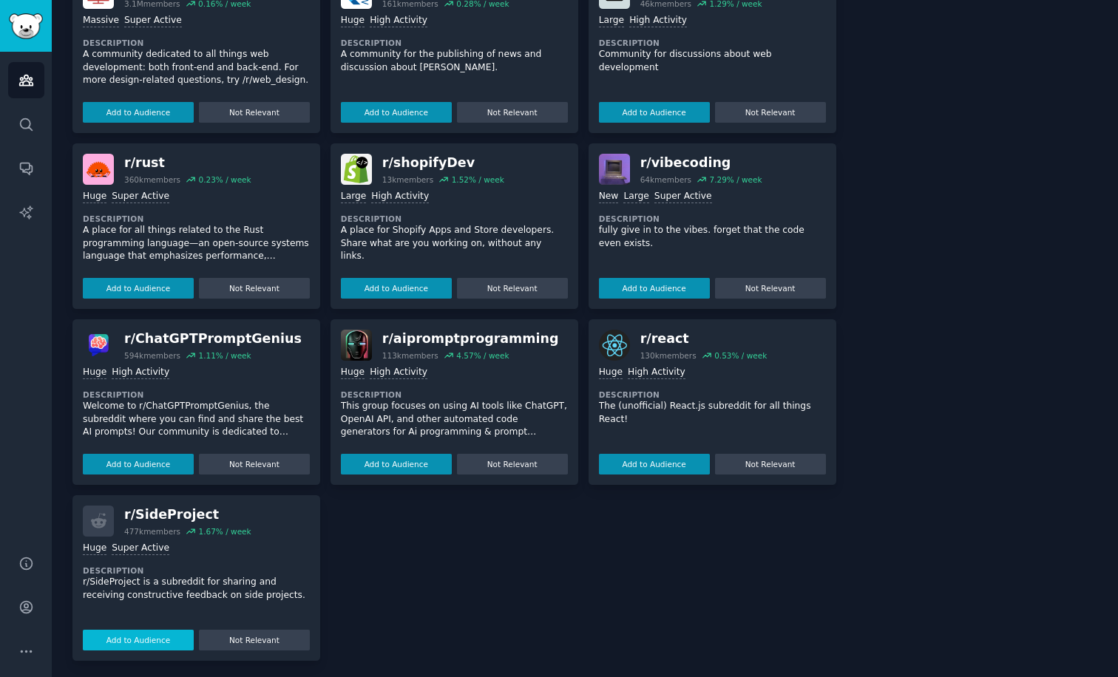
click at [126, 637] on button "Add to Audience" at bounding box center [138, 640] width 111 height 21
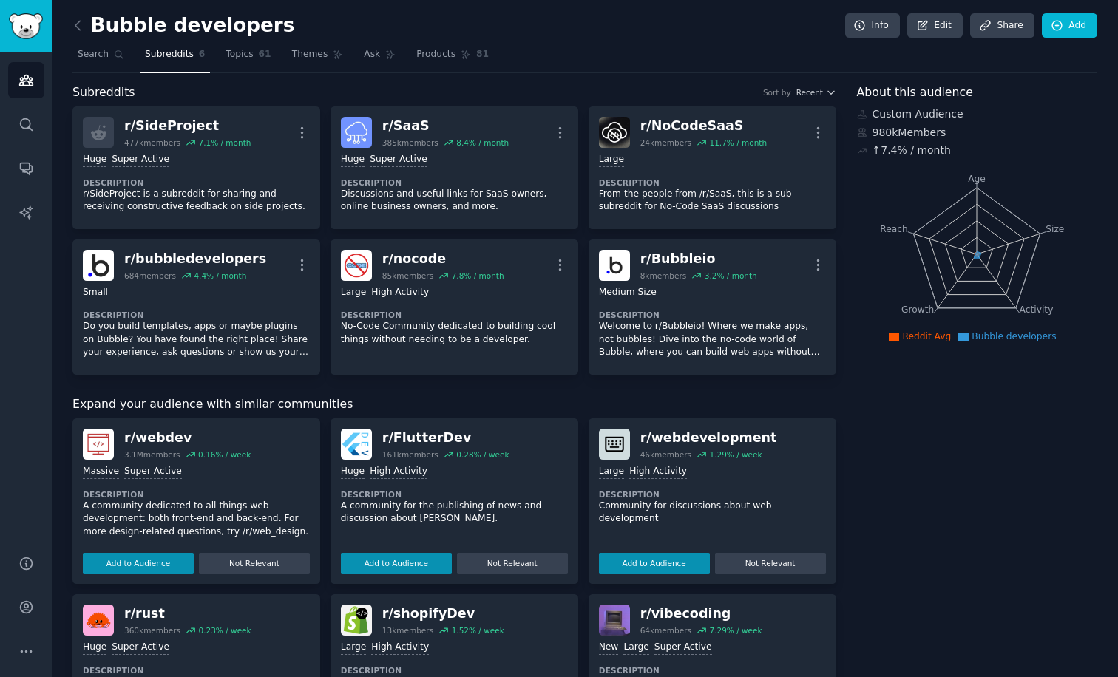
scroll to position [0, 0]
click at [95, 61] on link "Search" at bounding box center [100, 58] width 57 height 30
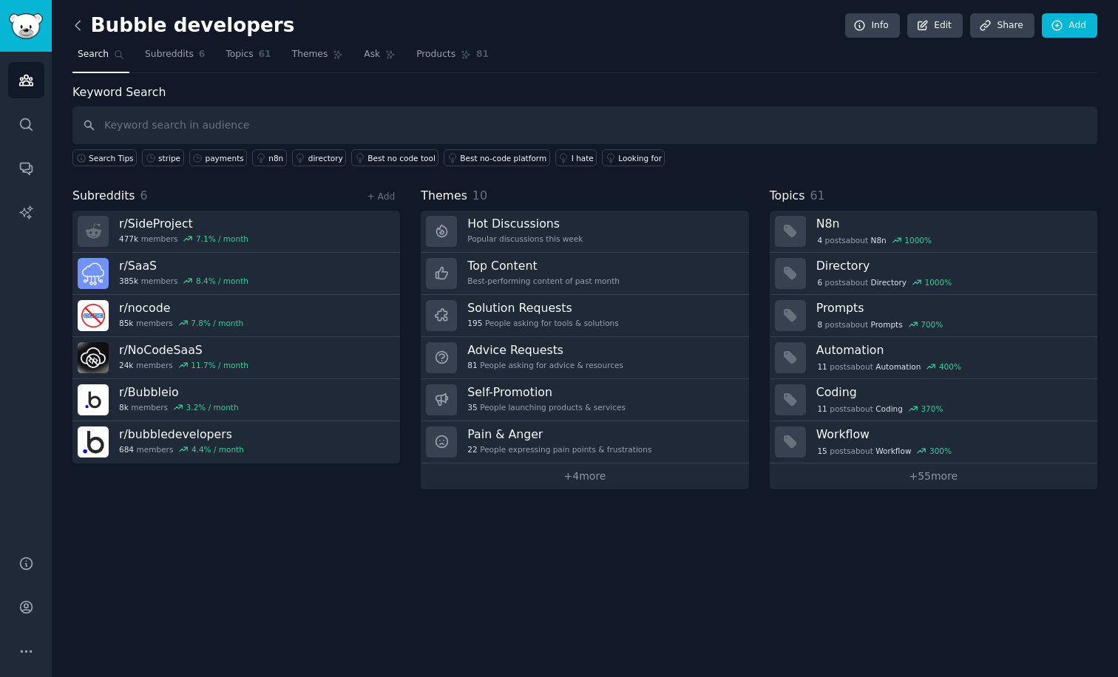
click at [75, 25] on icon at bounding box center [77, 25] width 4 height 9
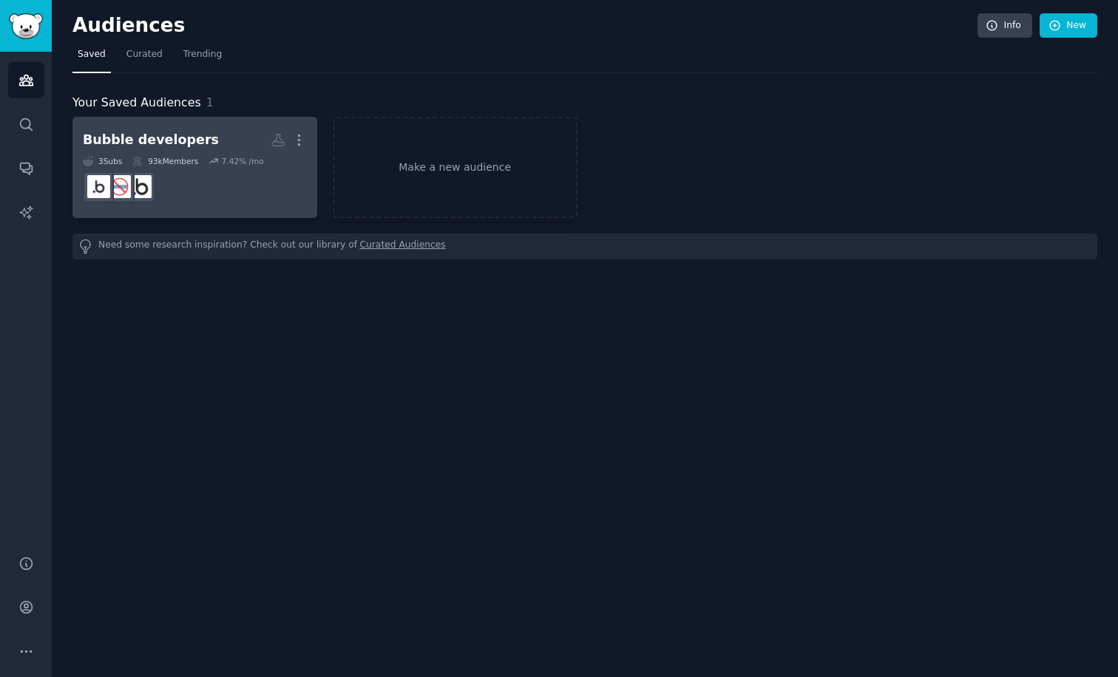
click at [237, 200] on dd at bounding box center [195, 186] width 224 height 41
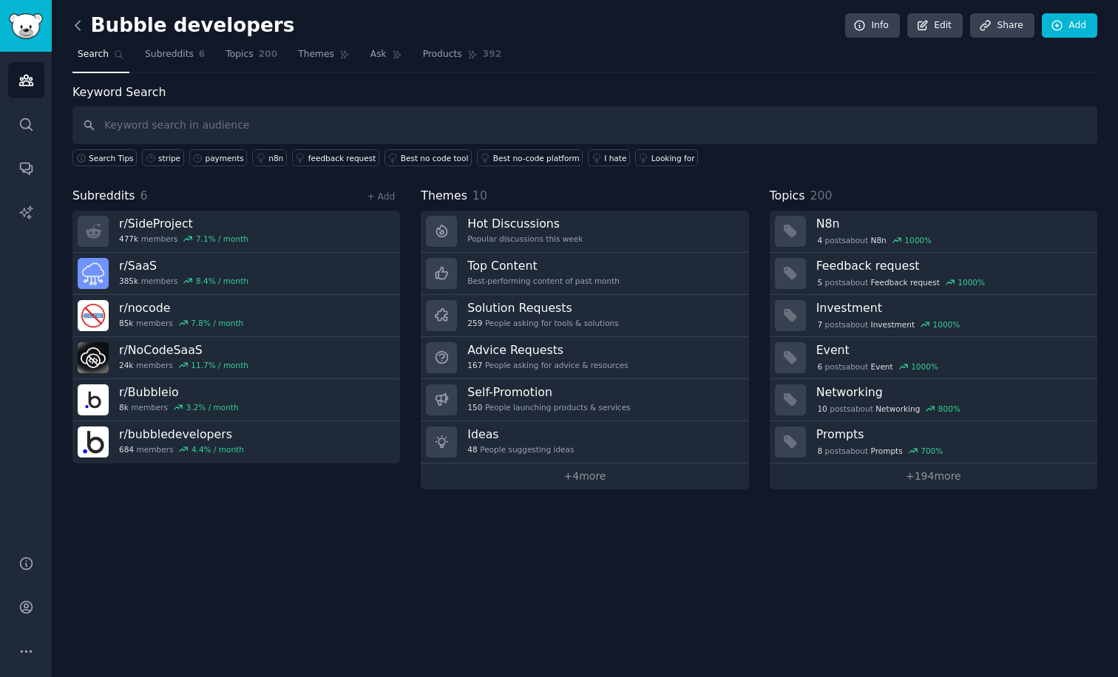
click at [83, 26] on icon at bounding box center [78, 26] width 16 height 16
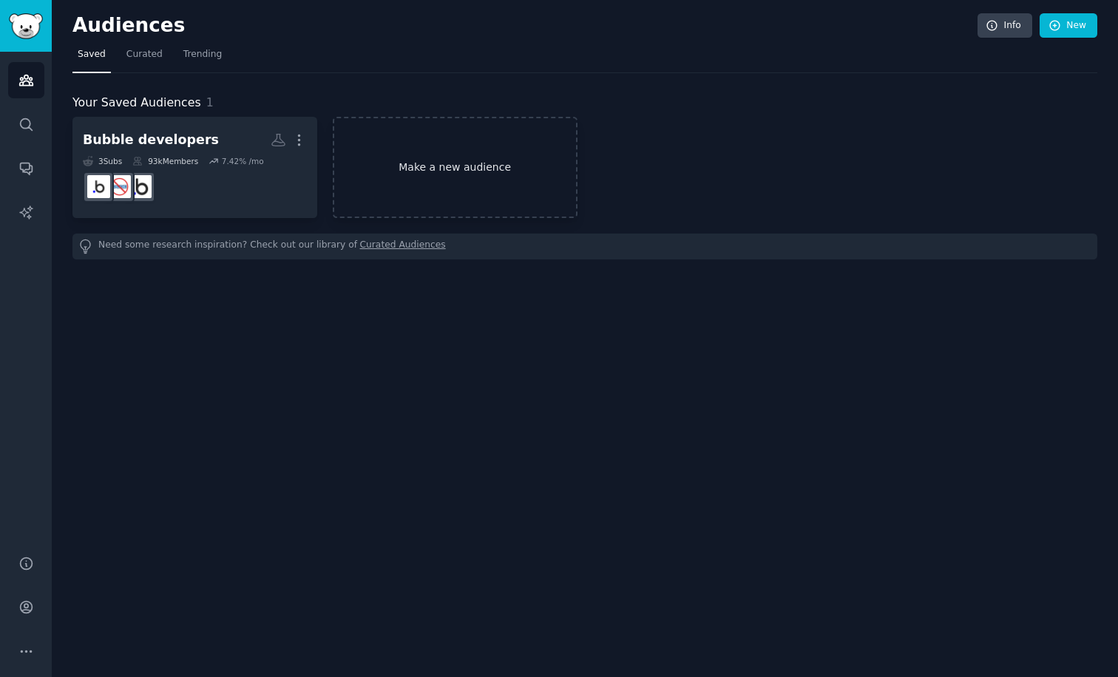
click at [430, 160] on link "Make a new audience" at bounding box center [455, 167] width 245 height 101
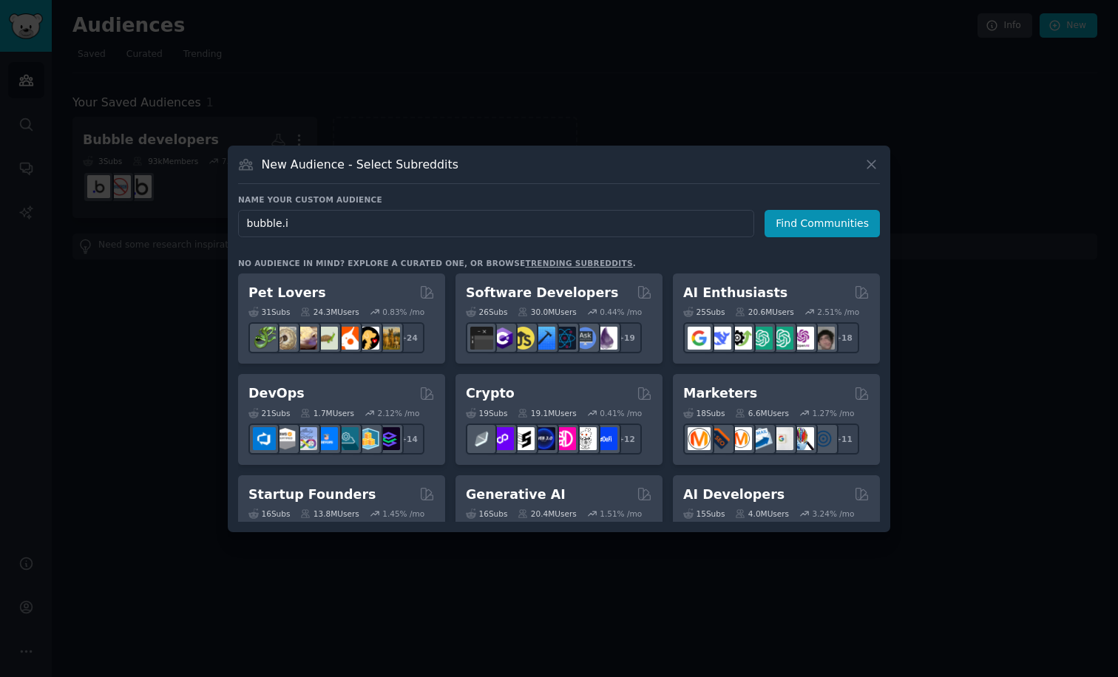
type input "[DOMAIN_NAME]"
click at [824, 223] on button "Find Communities" at bounding box center [821, 223] width 115 height 27
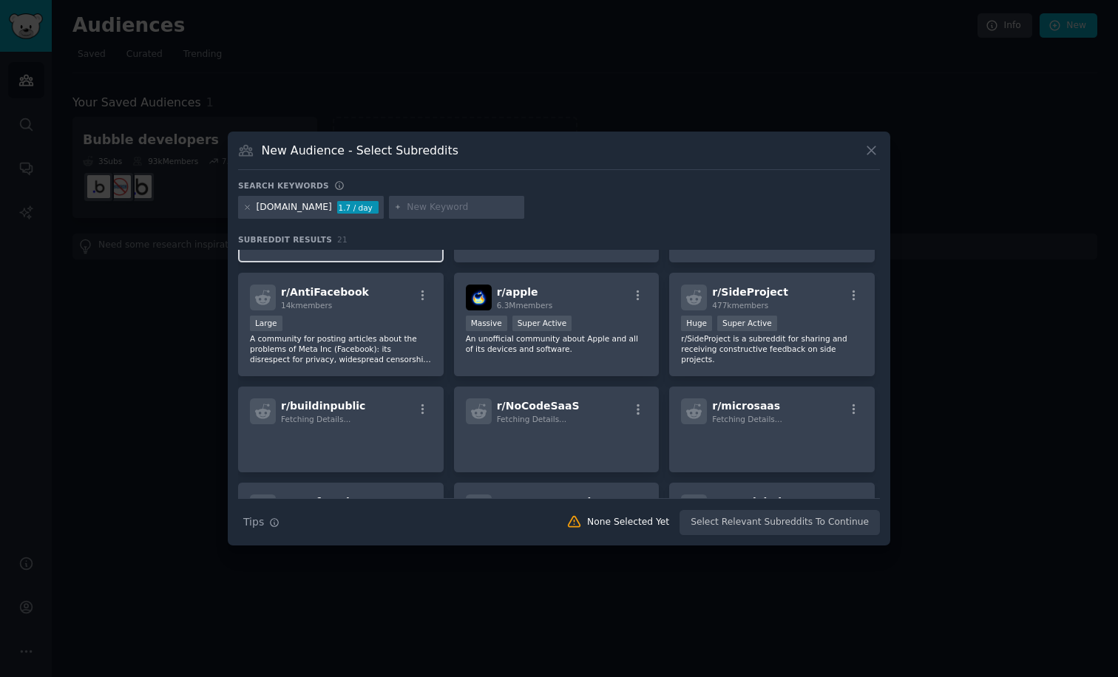
scroll to position [344, 0]
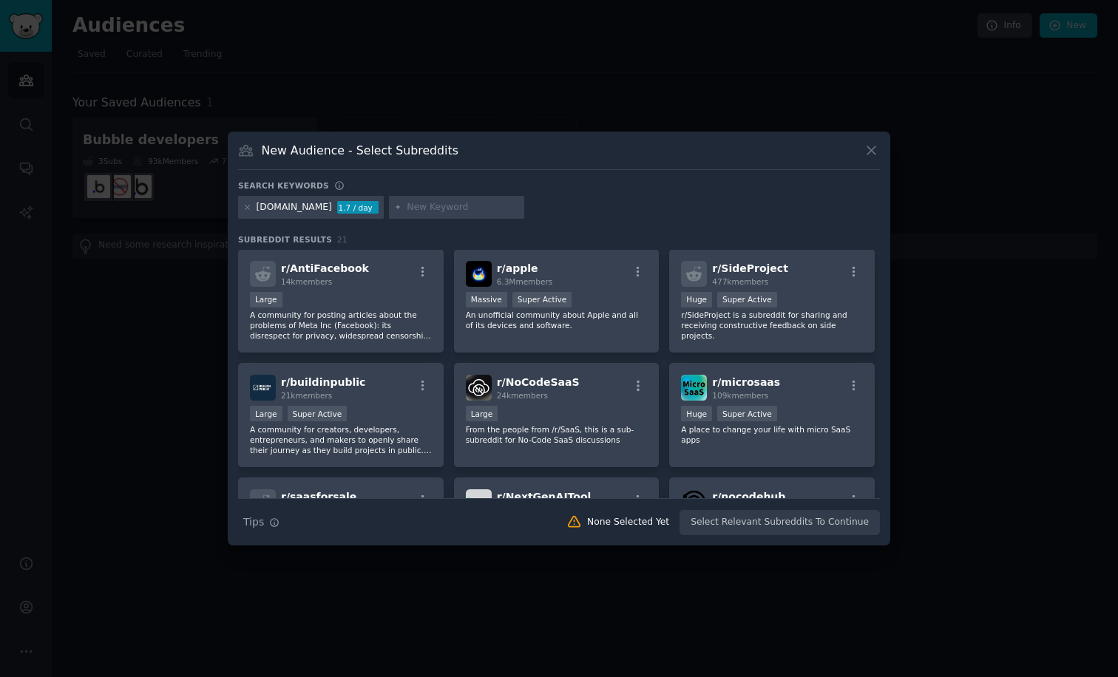
click at [124, 446] on div at bounding box center [559, 338] width 1118 height 677
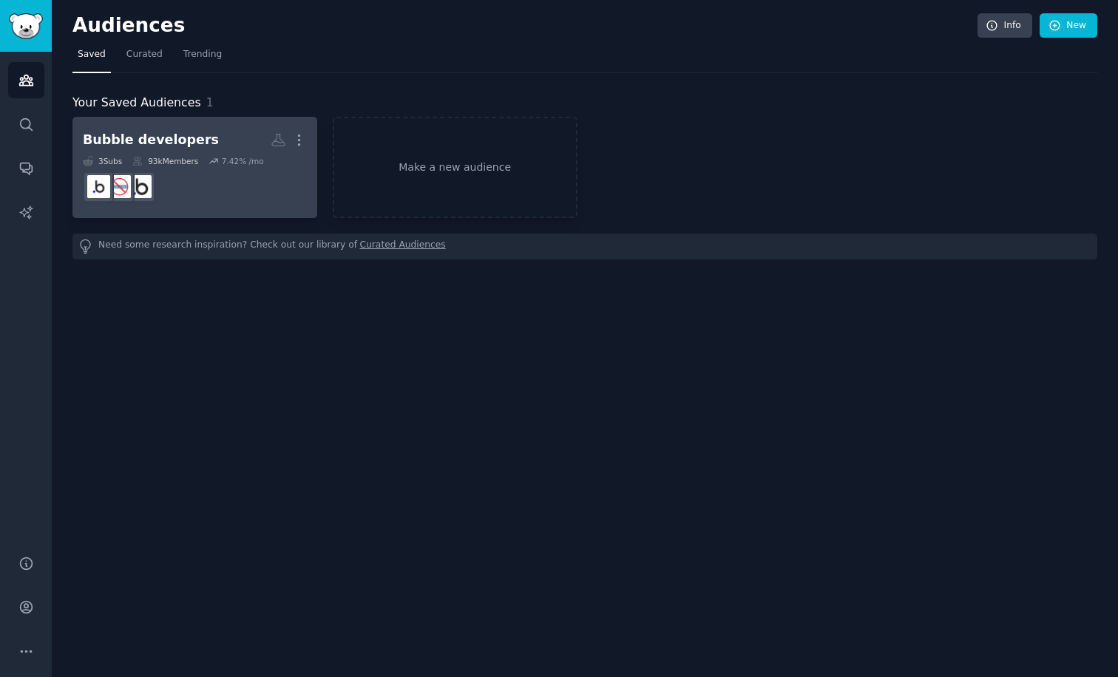
click at [172, 174] on dd at bounding box center [195, 186] width 224 height 41
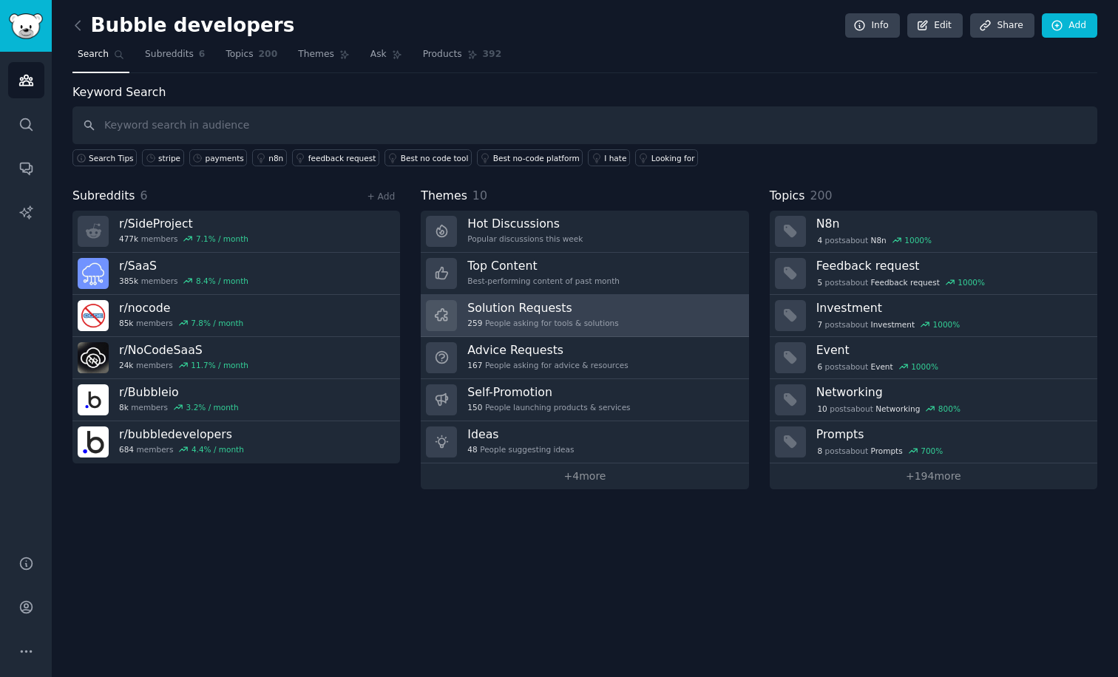
click at [597, 318] on div "259 People asking for tools & solutions" at bounding box center [542, 323] width 151 height 10
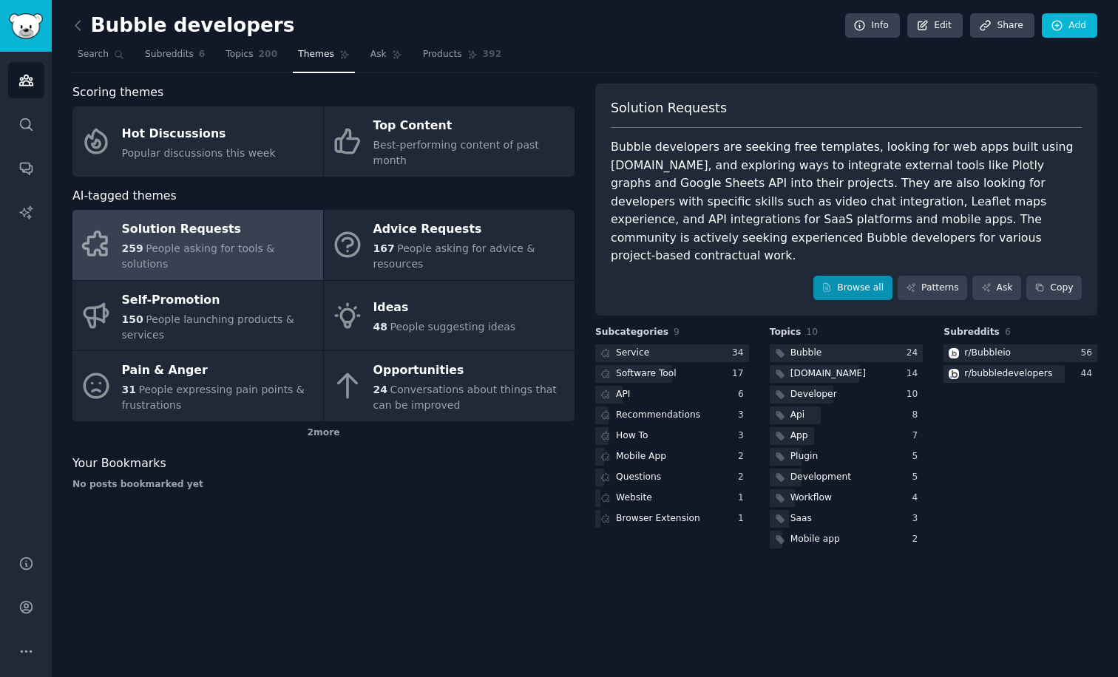
click at [857, 276] on link "Browse all" at bounding box center [852, 288] width 79 height 25
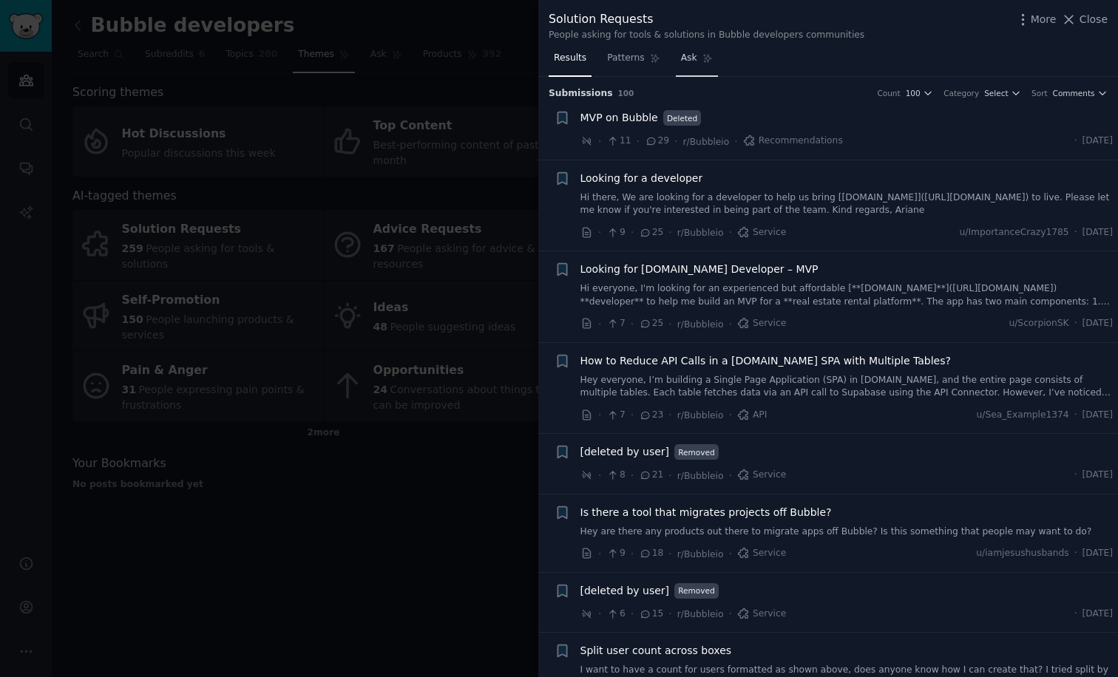
click at [704, 62] on icon at bounding box center [707, 58] width 10 height 10
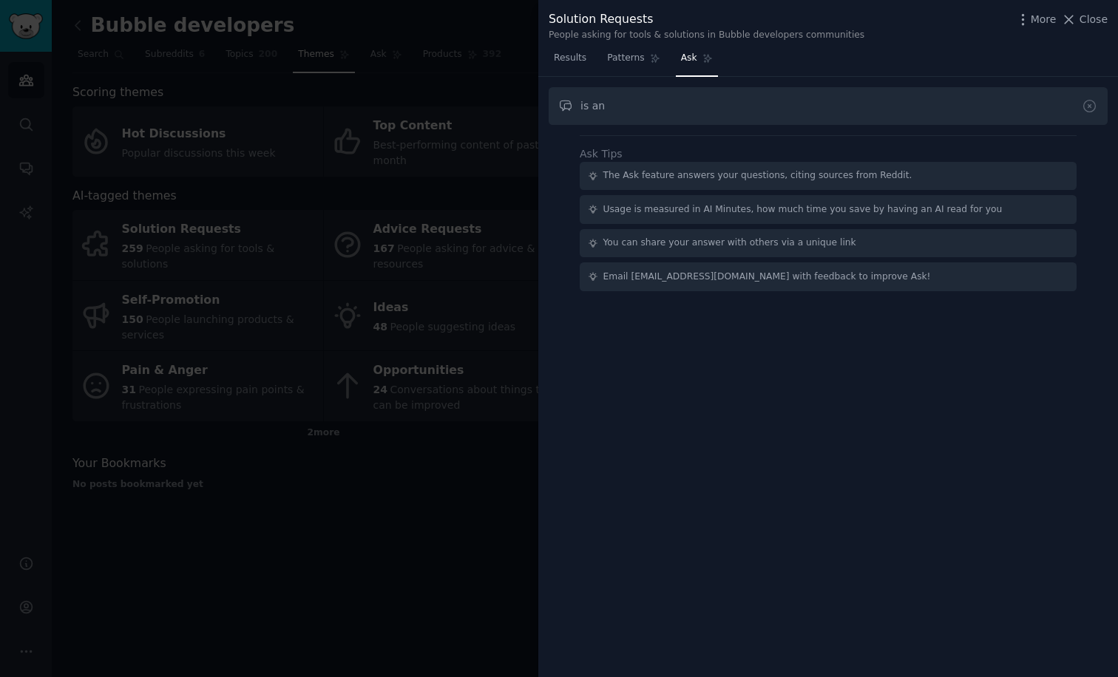
type input "is any"
drag, startPoint x: 644, startPoint y: 105, endPoint x: 689, endPoint y: 104, distance: 45.1
click at [689, 104] on input "does anyone ask about payments" at bounding box center [828, 106] width 559 height 38
click at [671, 106] on input "does anyone has a solution request related to payments" at bounding box center [828, 106] width 559 height 38
drag, startPoint x: 673, startPoint y: 106, endPoint x: 549, endPoint y: 103, distance: 124.3
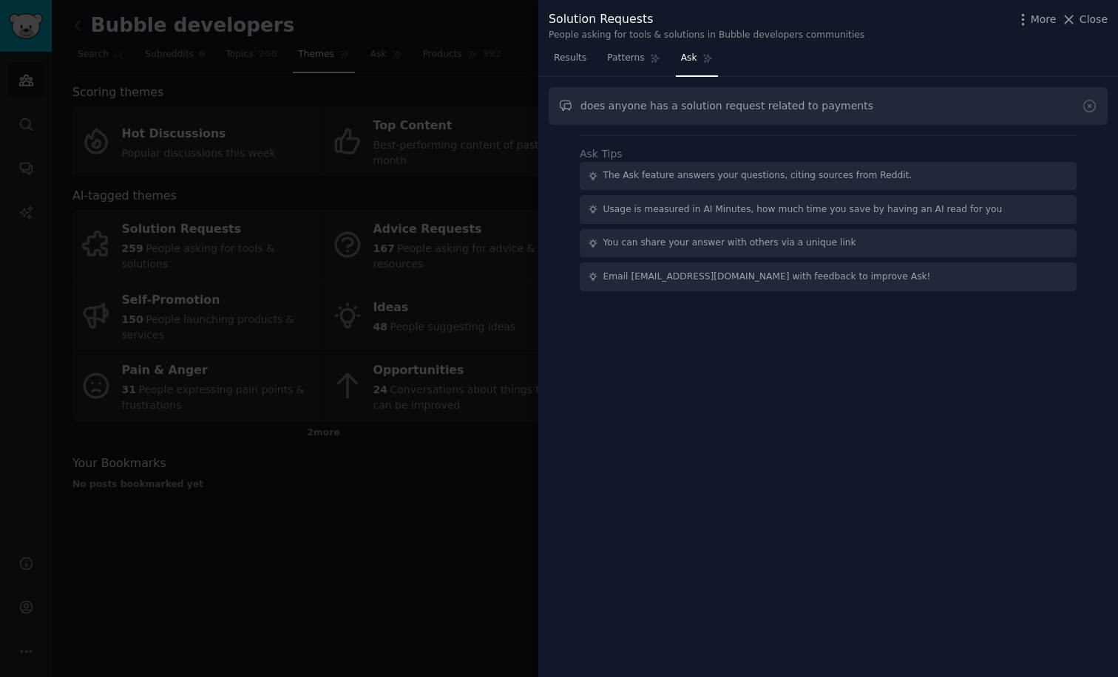
click at [549, 103] on input "does anyone has a solution request related to payments" at bounding box center [828, 106] width 559 height 38
click at [656, 103] on input "solution request related to payments" at bounding box center [828, 106] width 559 height 38
type input "solution requests related to payments"
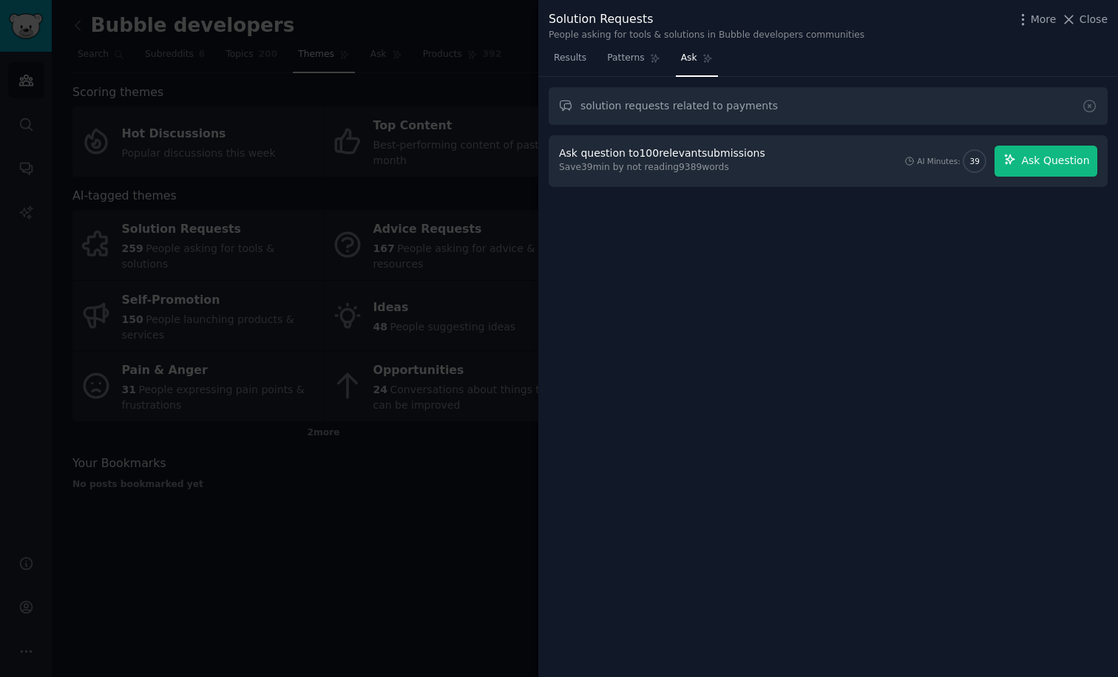
click at [1031, 163] on span "Ask Question" at bounding box center [1055, 161] width 68 height 16
